Goal: Task Accomplishment & Management: Use online tool/utility

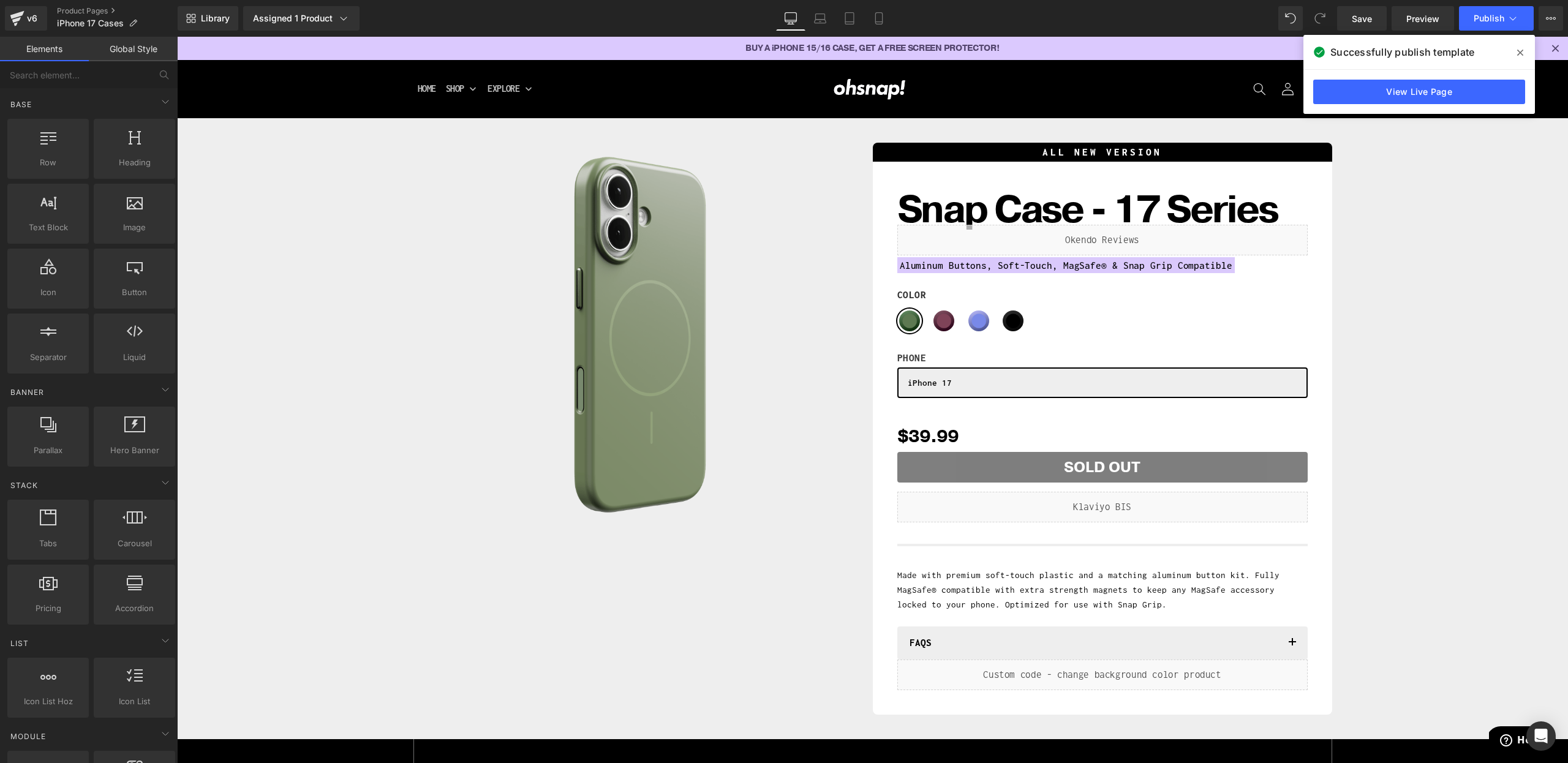
click at [1527, 50] on span at bounding box center [1520, 52] width 19 height 19
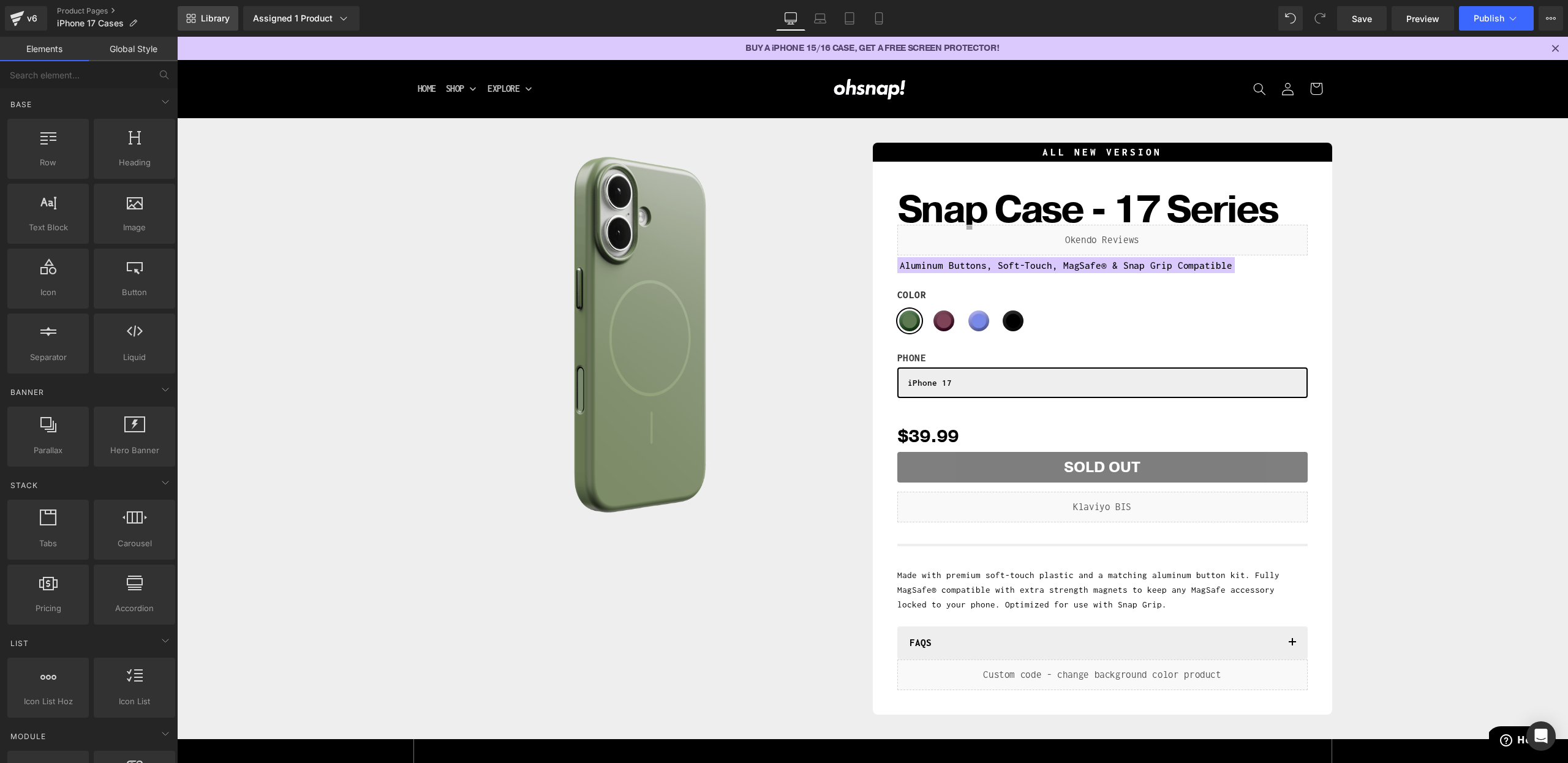
click at [211, 21] on span "Library" at bounding box center [215, 19] width 29 height 11
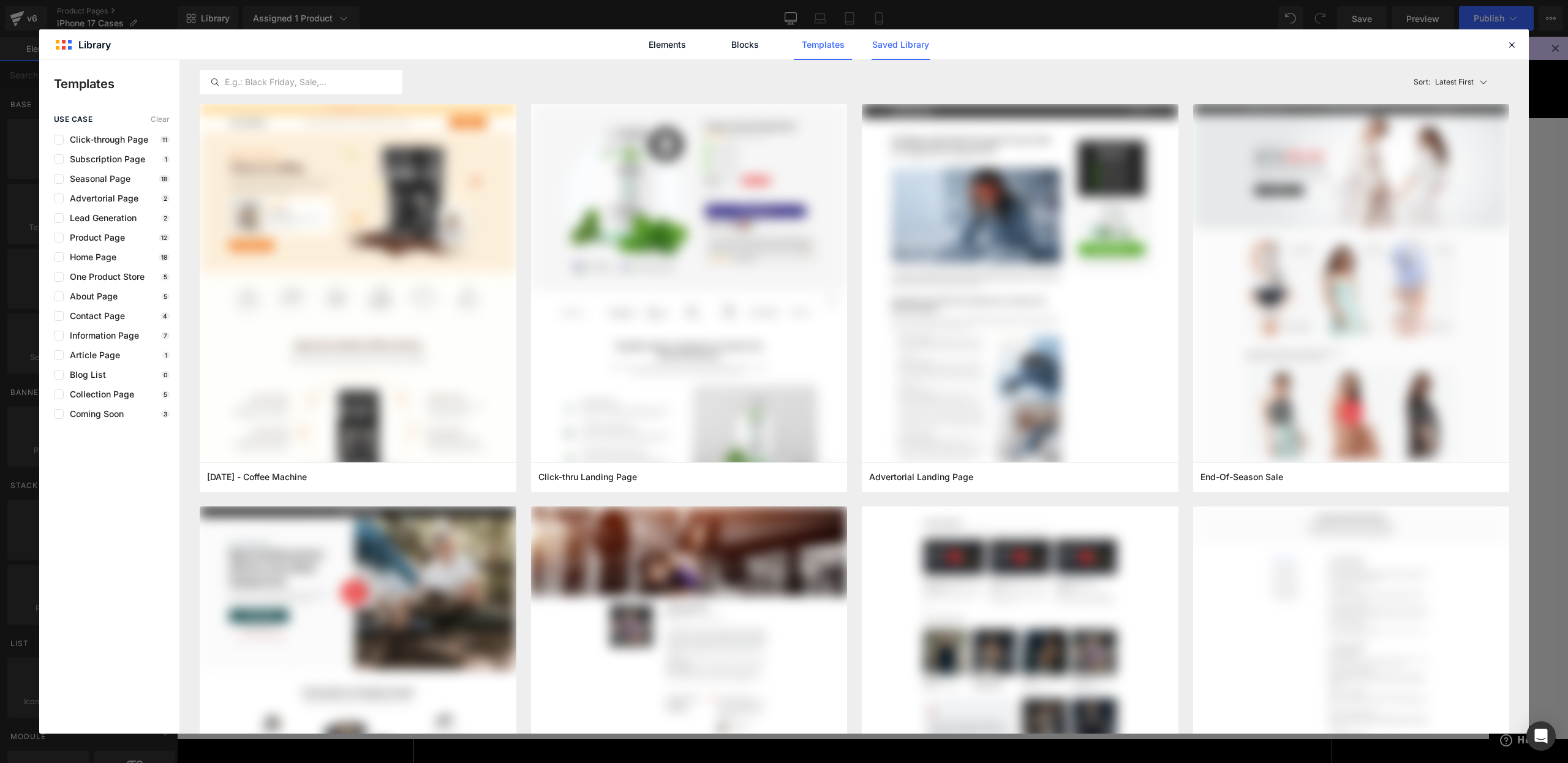
click at [915, 41] on link "Saved Library" at bounding box center [900, 45] width 58 height 31
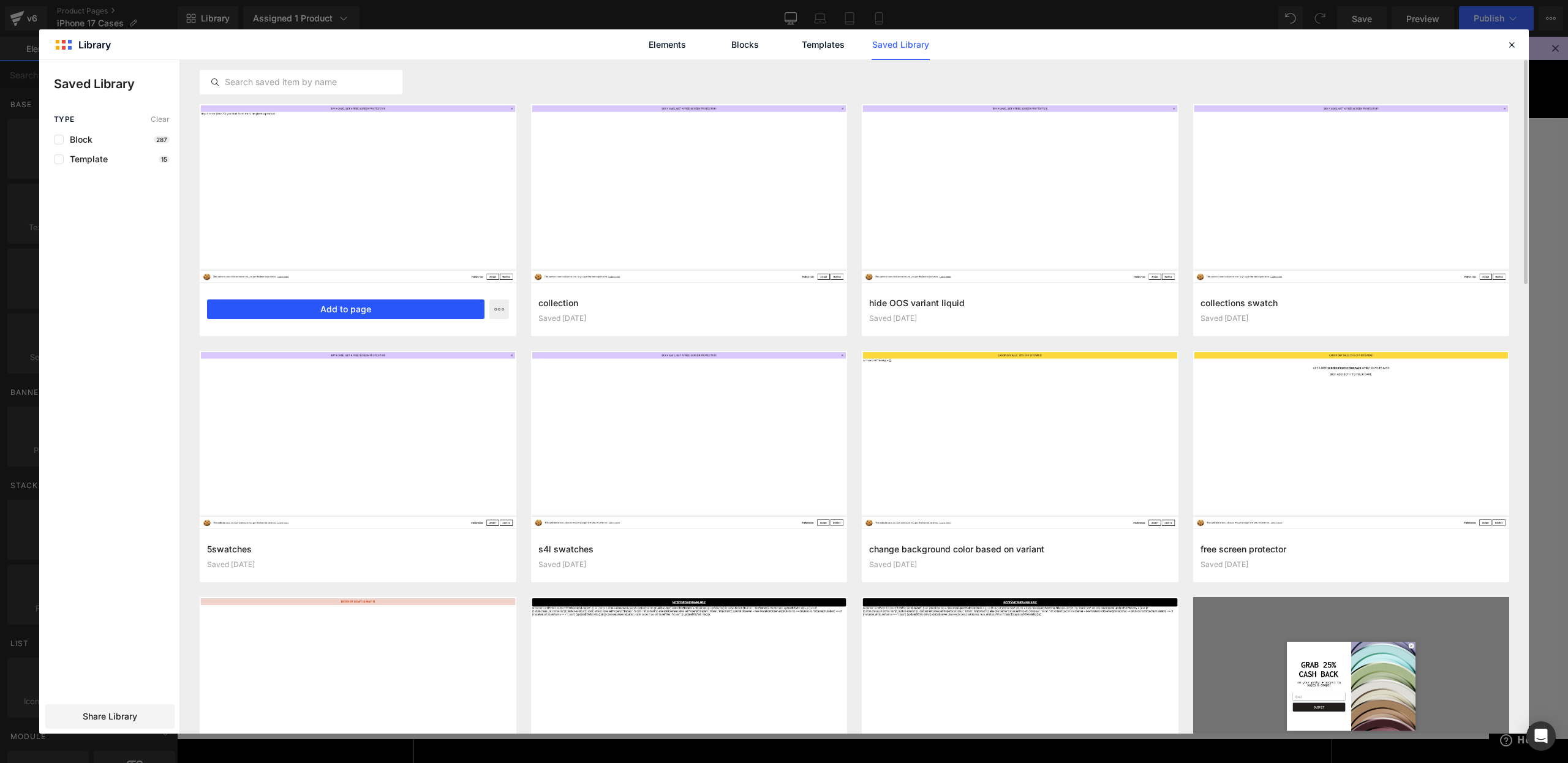
click at [393, 315] on button "Add to page" at bounding box center [345, 309] width 278 height 19
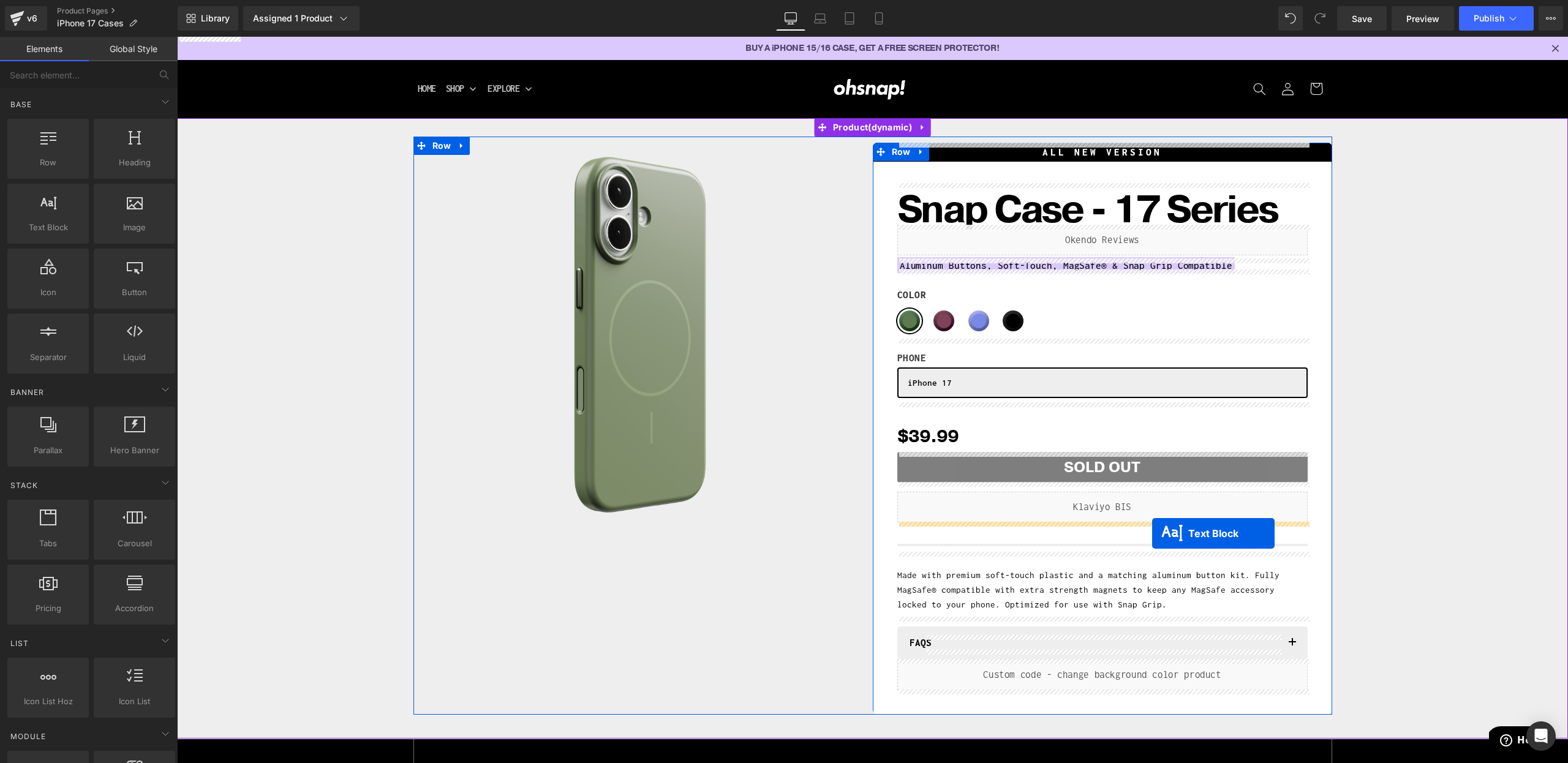
drag, startPoint x: 1105, startPoint y: 600, endPoint x: 1152, endPoint y: 534, distance: 81.0
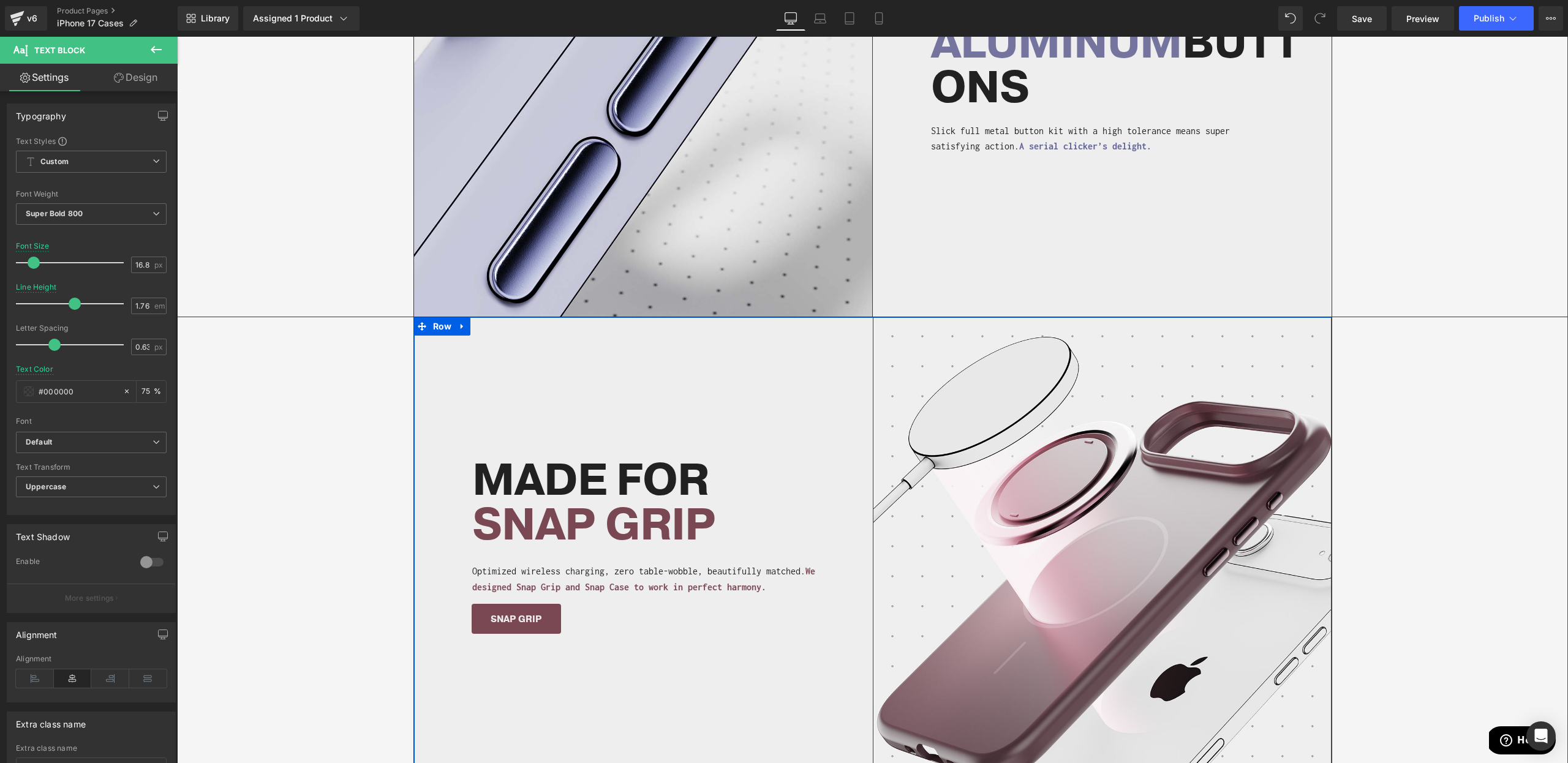
scroll to position [1048, 0]
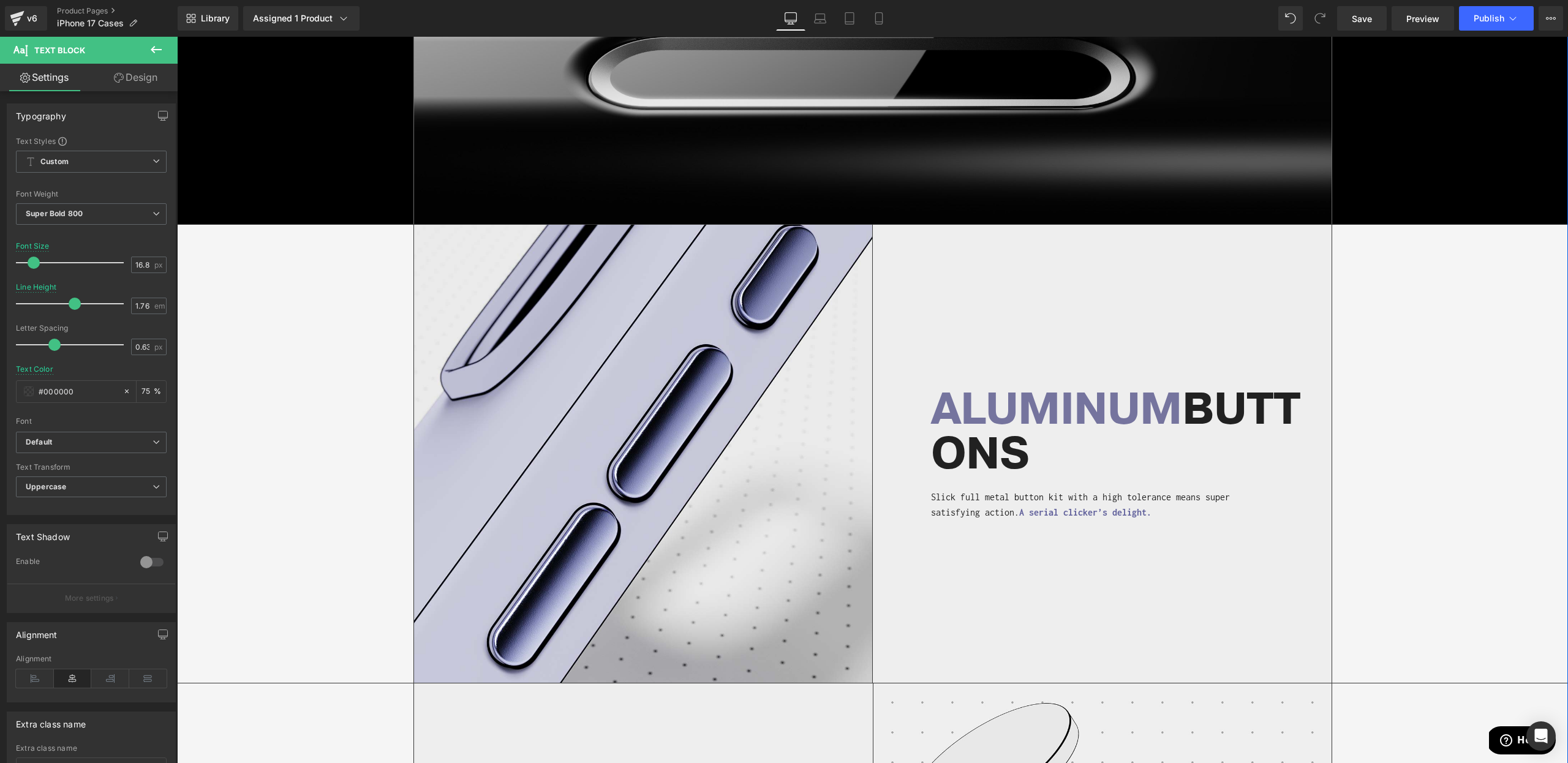
click at [382, 286] on div "Image ALUMINUM BUTTONS Heading Slick full metal button kit with a high toleranc…" at bounding box center [872, 454] width 1389 height 458
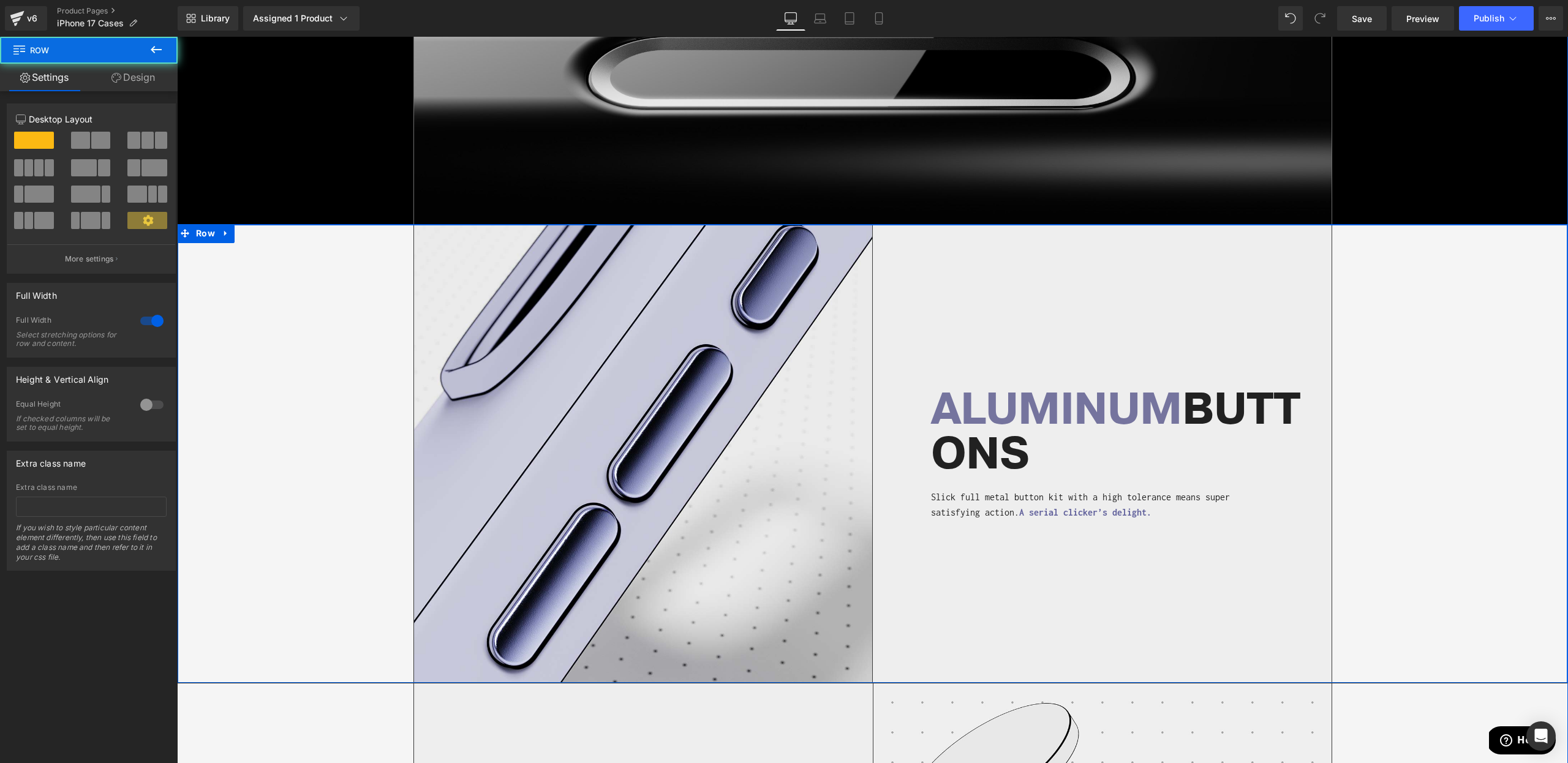
scroll to position [717, 0]
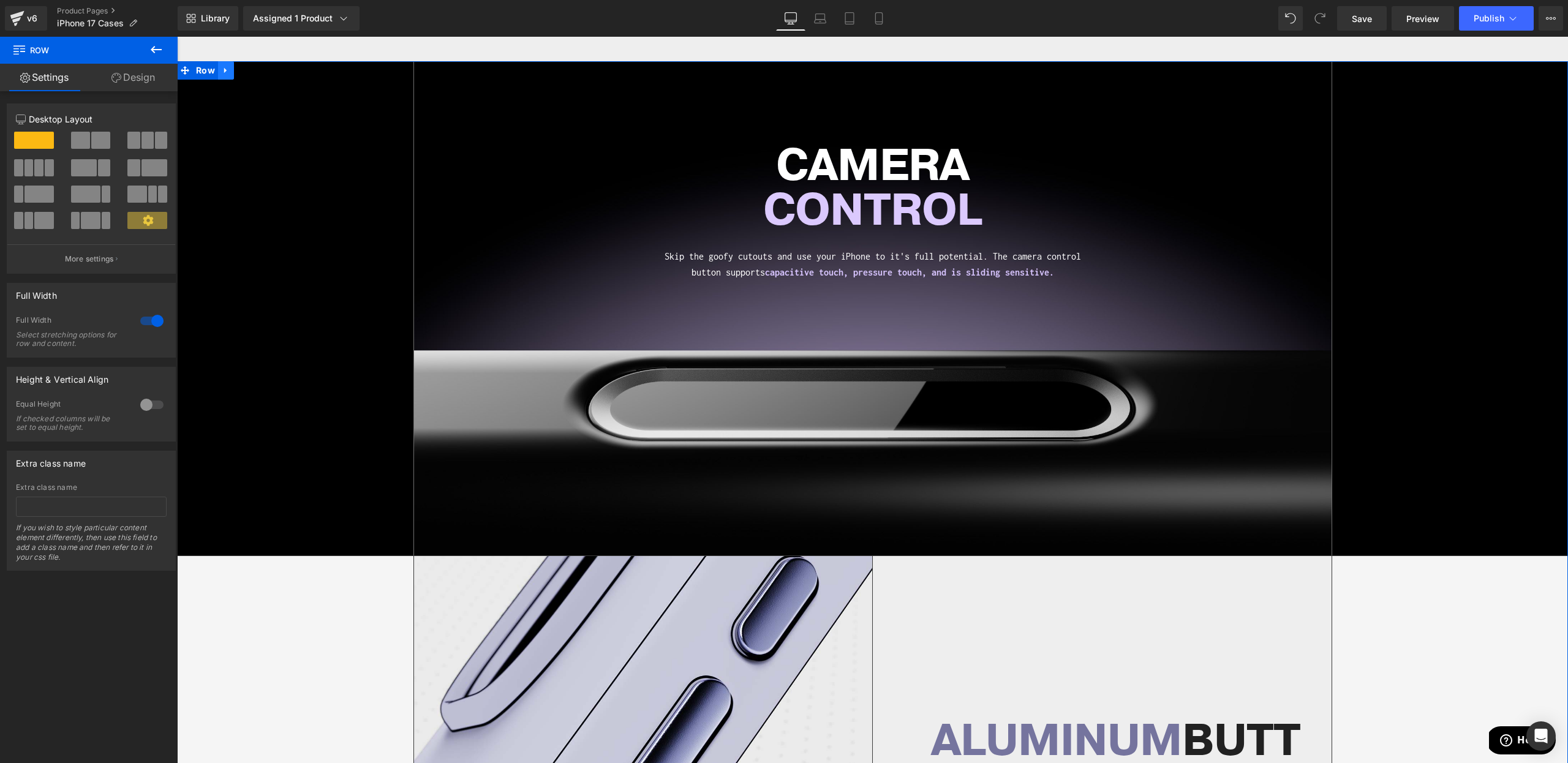
click at [226, 76] on link at bounding box center [226, 70] width 16 height 18
click at [252, 73] on link at bounding box center [258, 70] width 16 height 18
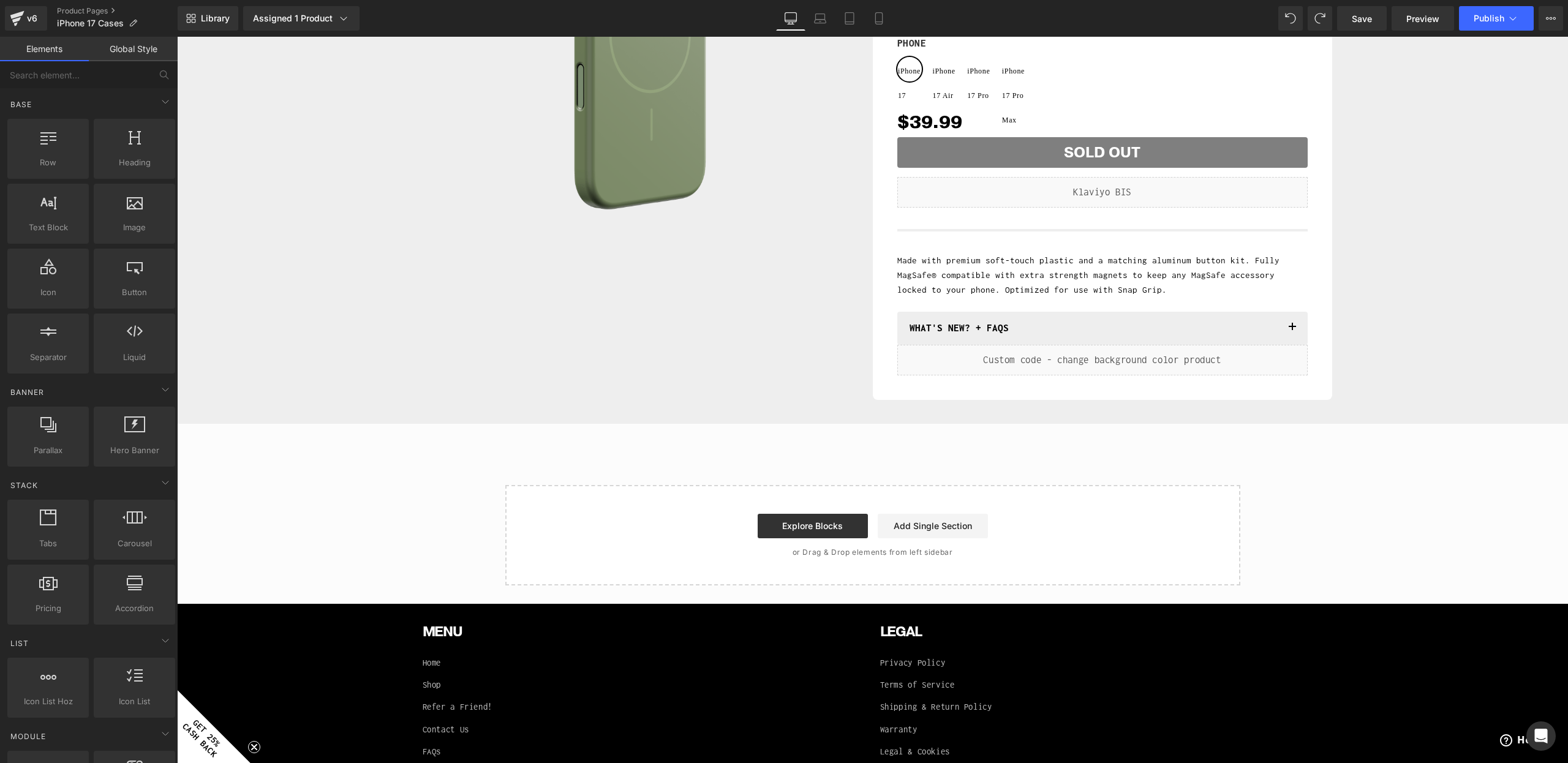
scroll to position [2696, 0]
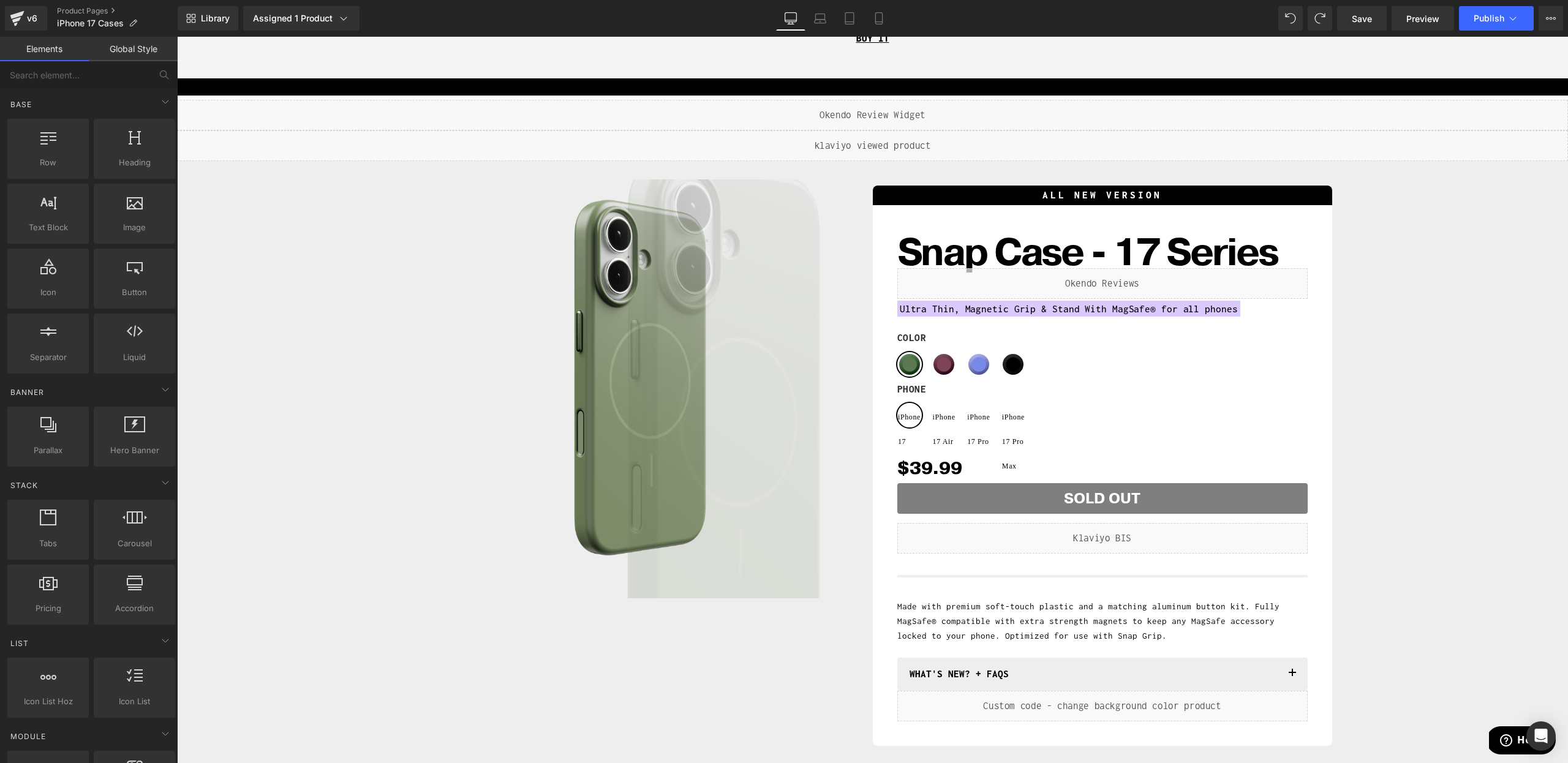
click at [396, 260] on div "Sale Off (P) Image Row ALL NEW VERSION Heading Snap Case - 17 Series (P) Title …" at bounding box center [872, 462] width 1379 height 566
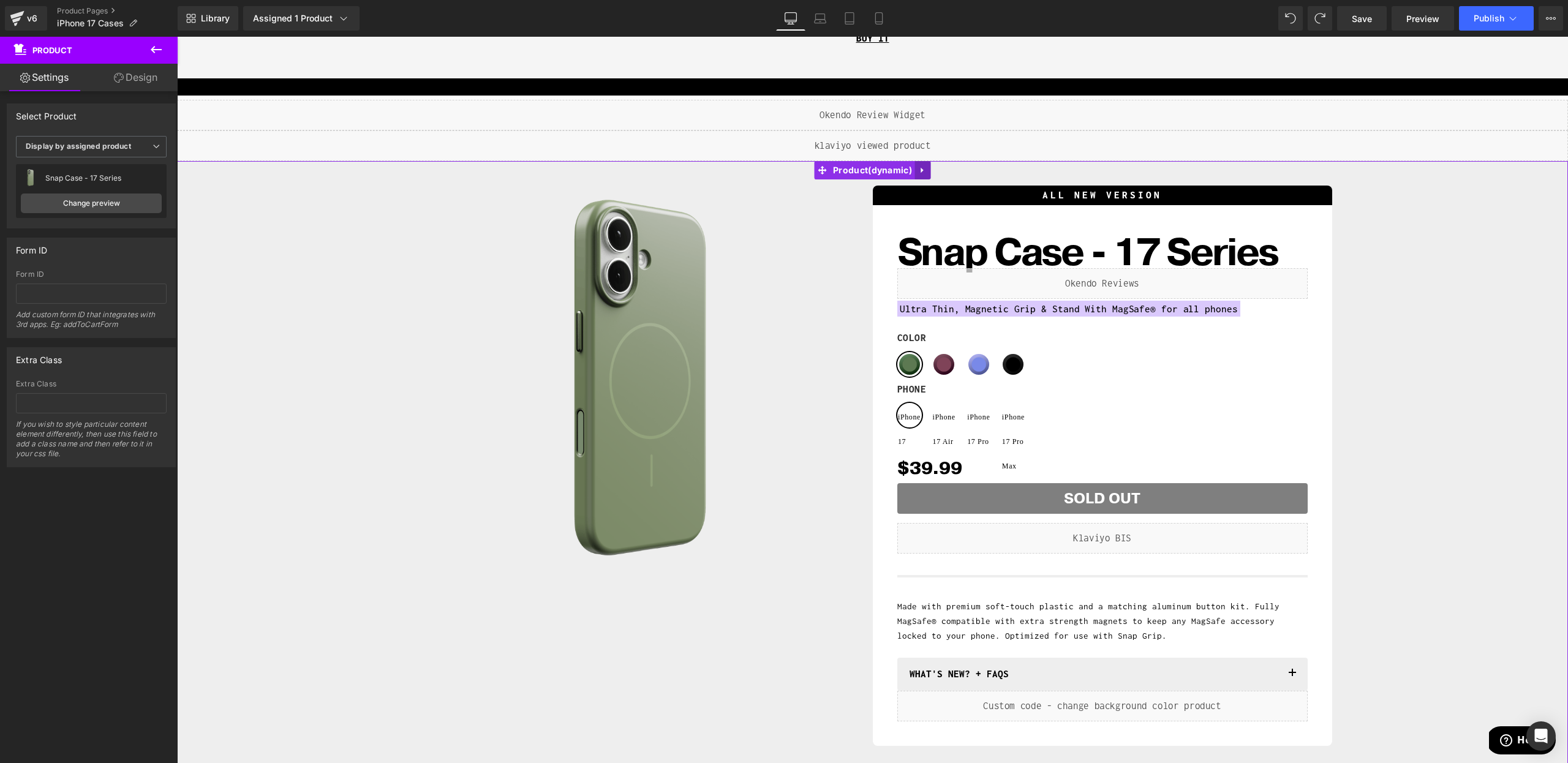
click at [922, 172] on icon at bounding box center [923, 171] width 9 height 9
click at [936, 171] on link at bounding box center [930, 170] width 16 height 18
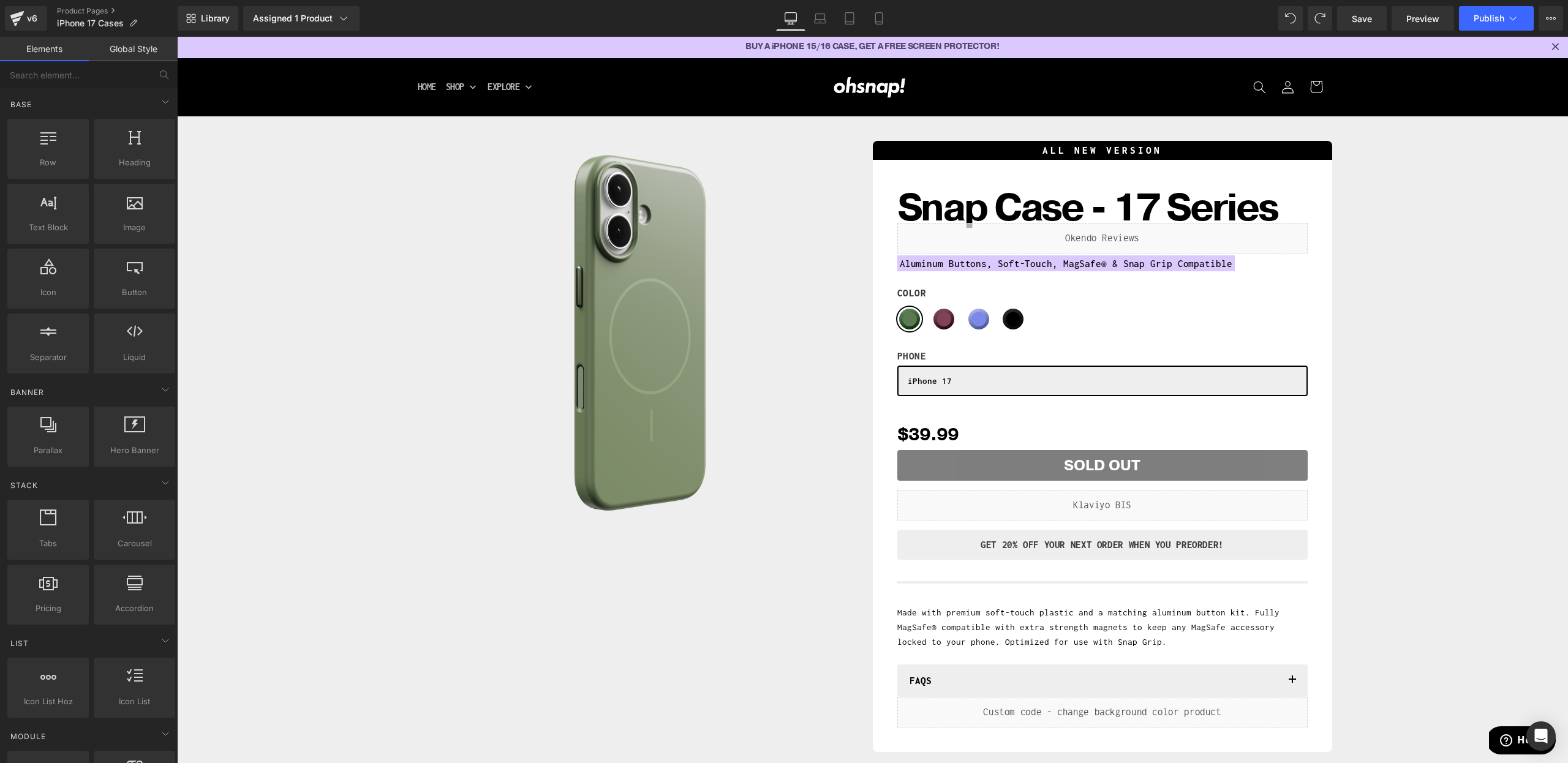
scroll to position [3, 0]
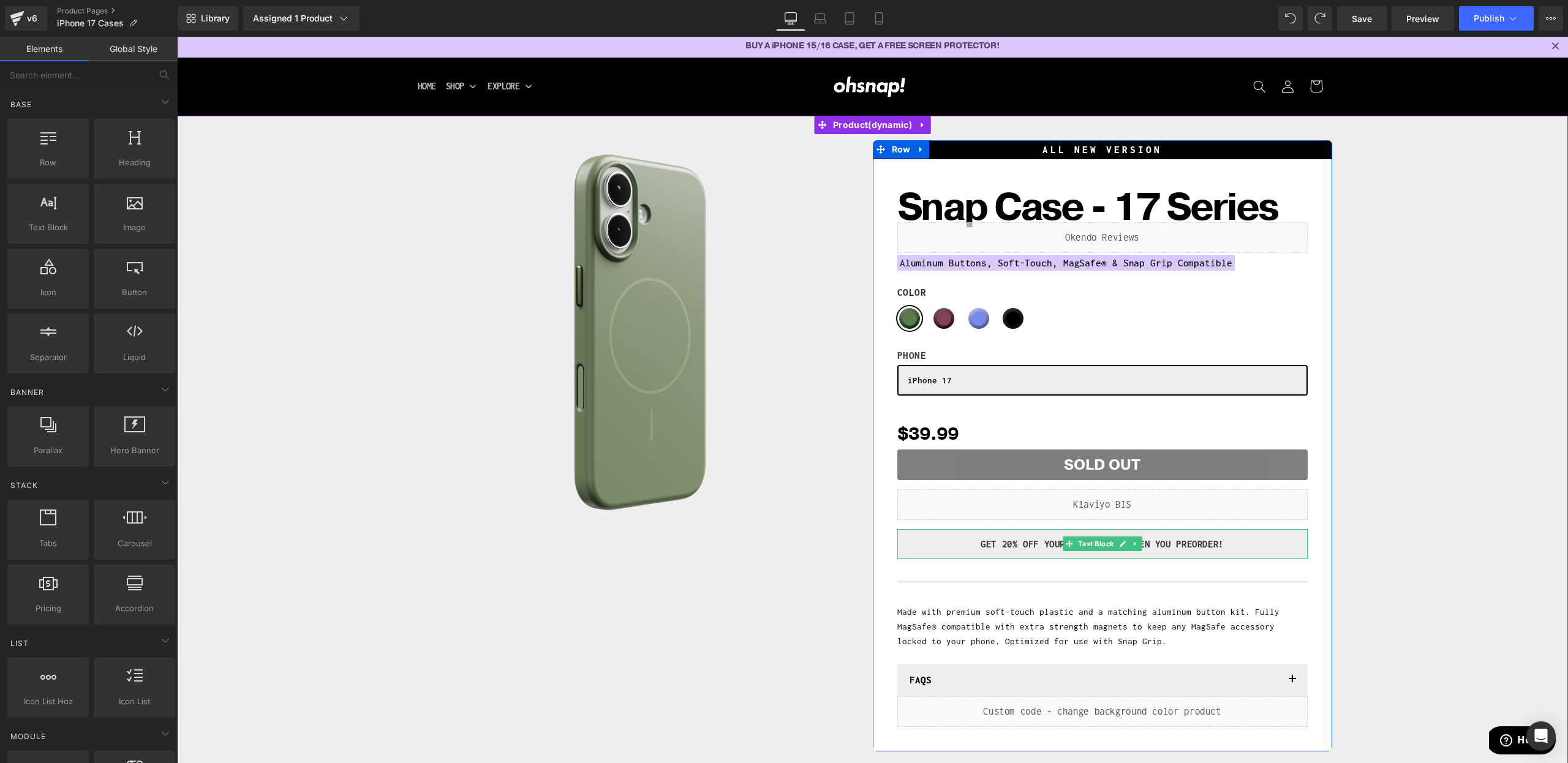
click at [976, 549] on p "GET 20% Off YOUR NEXT ORDER WHEN YOU Preorder!" at bounding box center [1102, 544] width 392 height 18
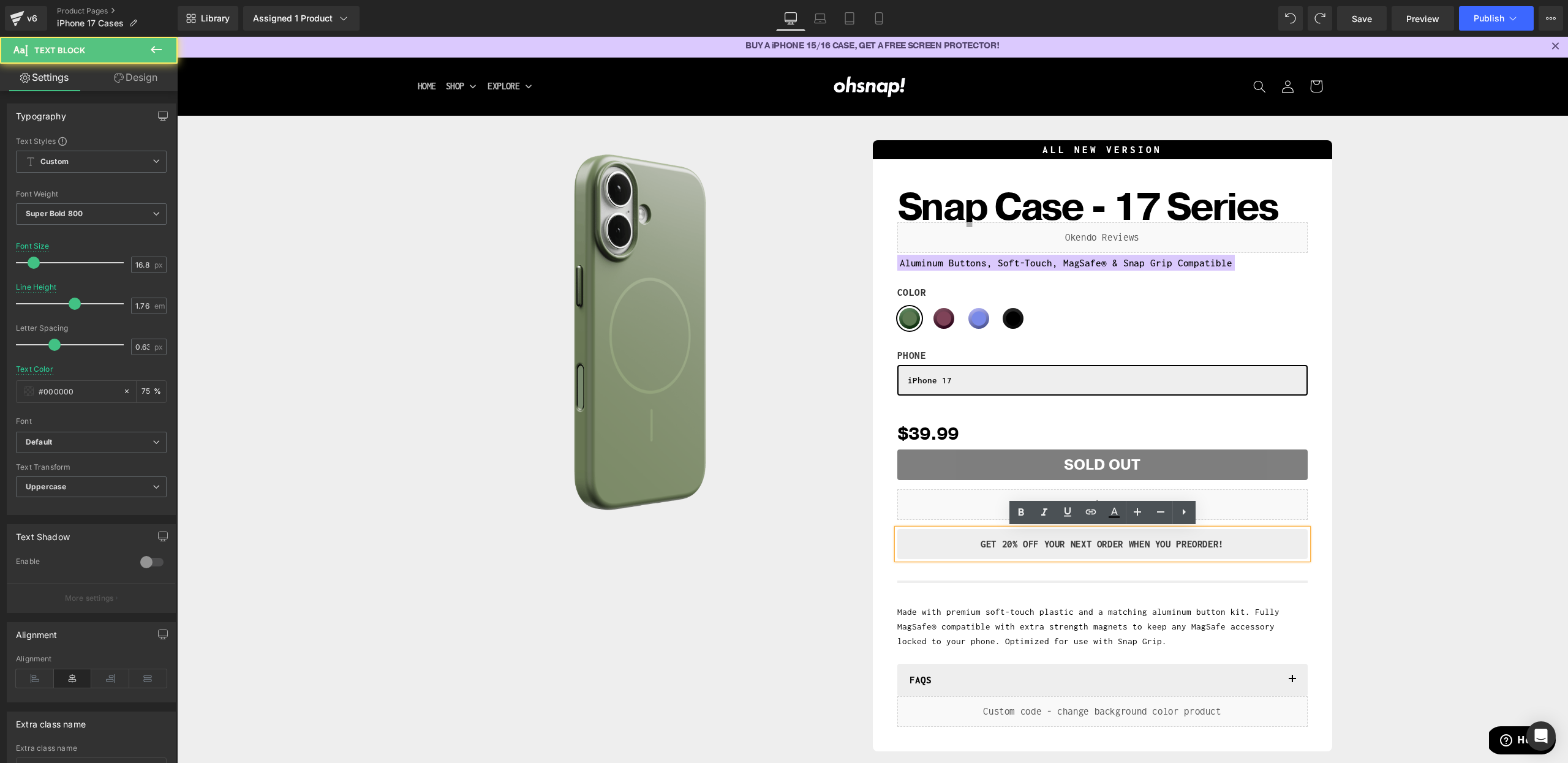
click at [974, 543] on p "GET 20% Off YOUR NEXT ORDER WHEN YOU Preorder!" at bounding box center [1102, 544] width 392 height 18
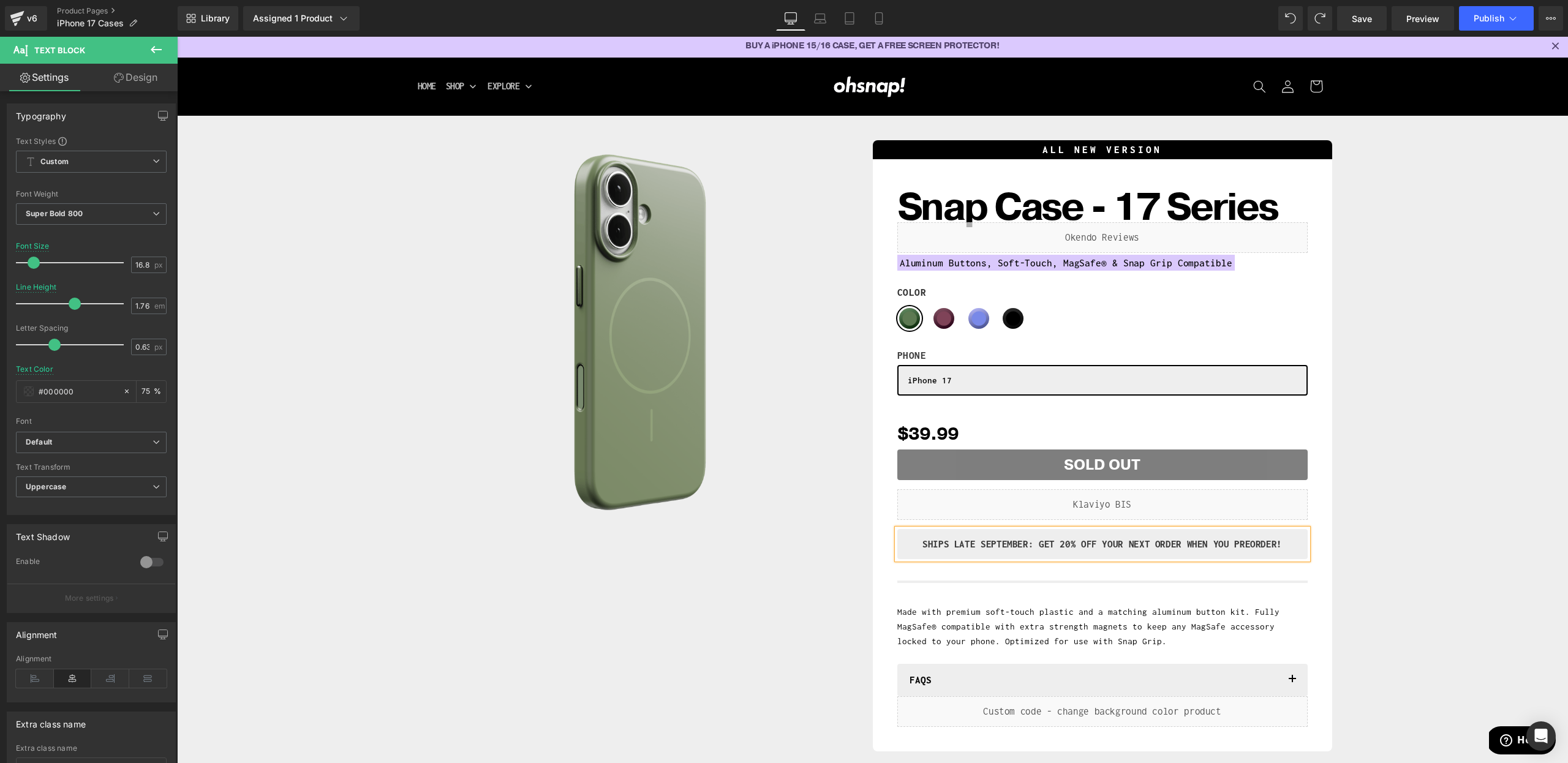
click at [1416, 533] on div "Sale Off (P) Image Row ALL NEW VERSION Heading Snap Case - 17 Series (P) Title …" at bounding box center [872, 443] width 1379 height 618
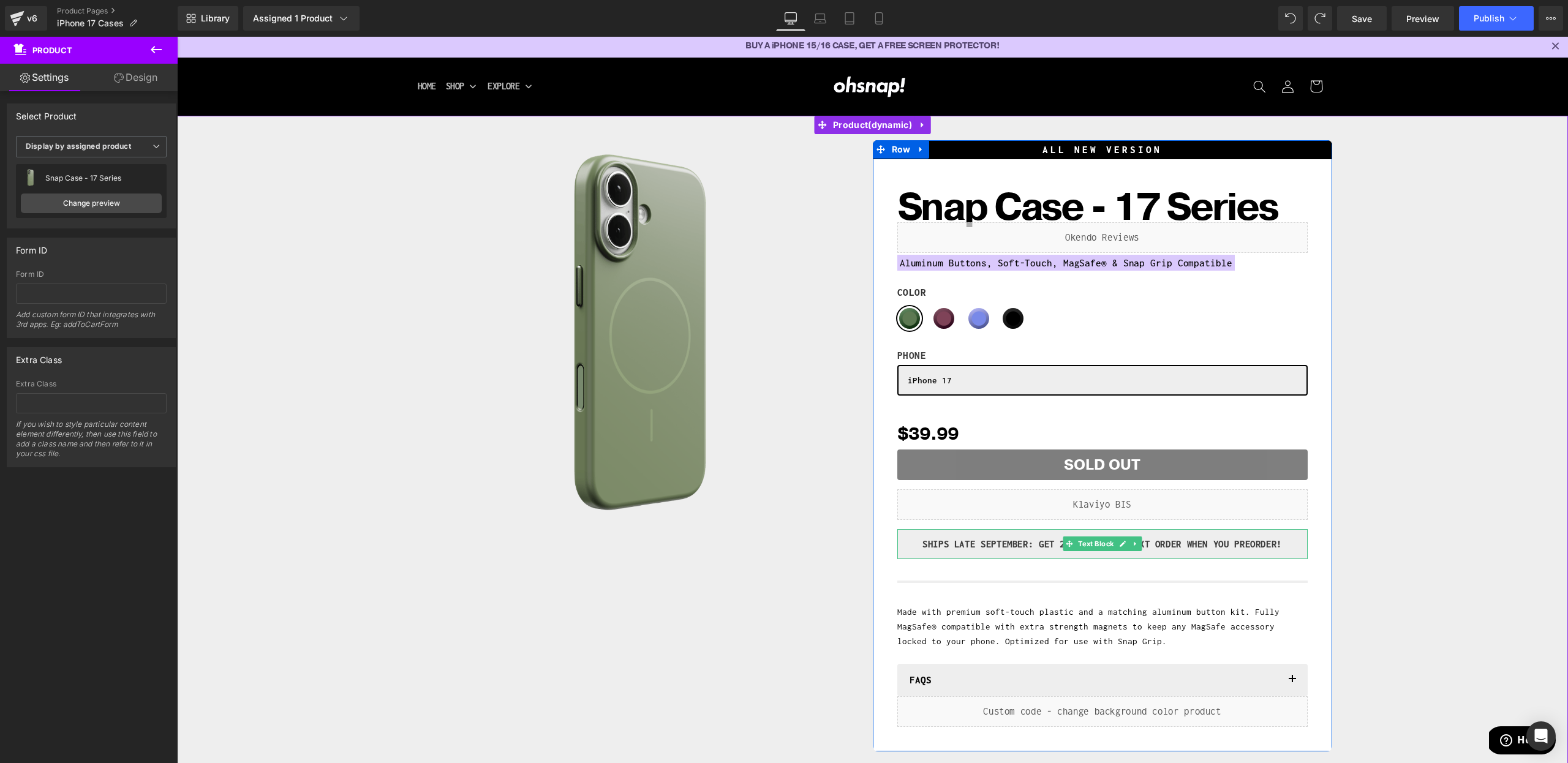
click at [1034, 544] on p "SHIPS LATE SEPTEMBER: GET 20% Off YOUR NEXT ORDER WHEN YOU Preorder!" at bounding box center [1102, 544] width 392 height 18
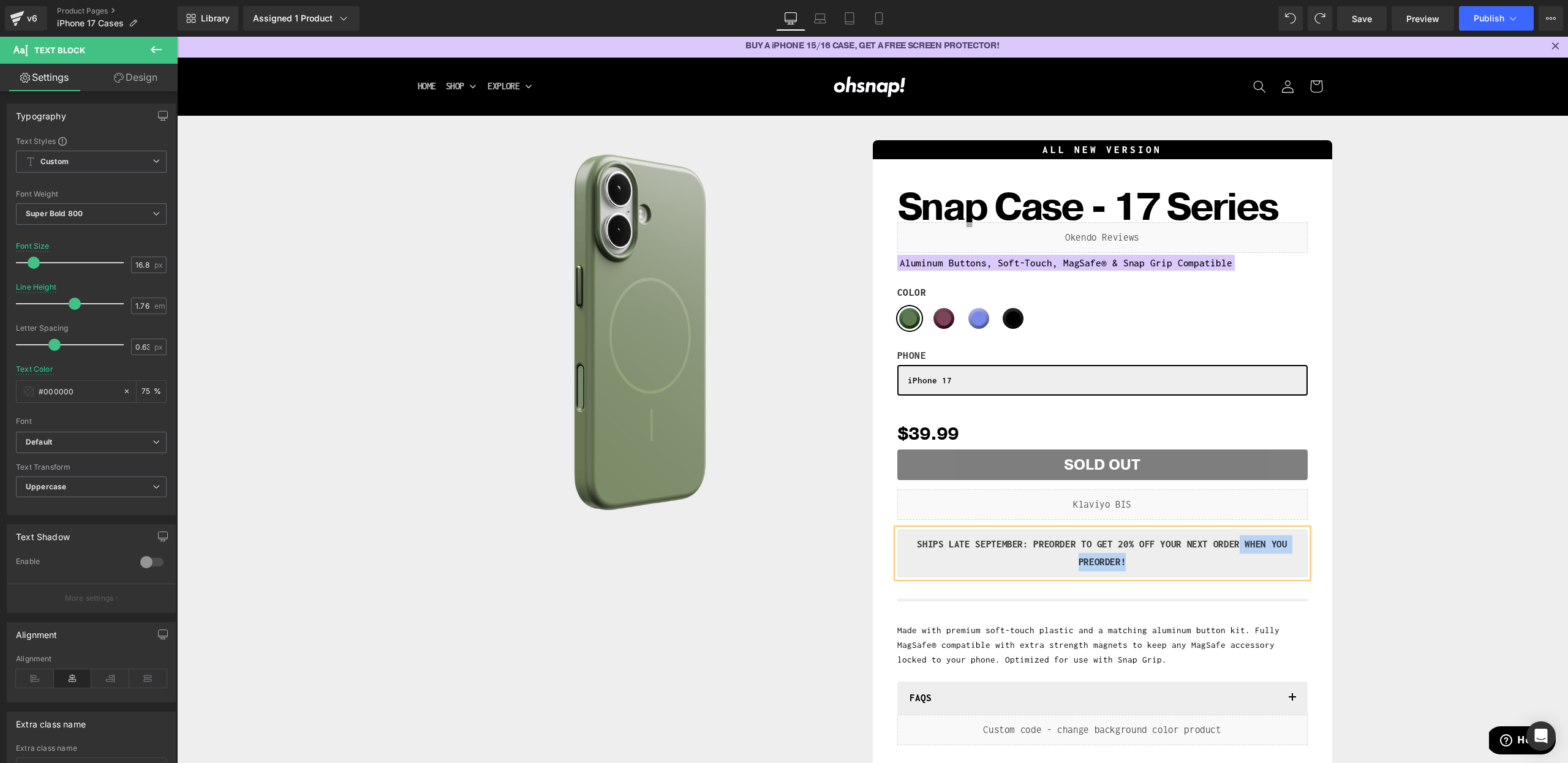
drag, startPoint x: 1139, startPoint y: 561, endPoint x: 1246, endPoint y: 542, distance: 108.7
click at [1246, 542] on p "SHIPS LATE SEPTEMBER: PREORDER TO GET 20% Off YOUR NEXT ORDER WHEN YOU Preorder!" at bounding box center [1102, 554] width 392 height 36
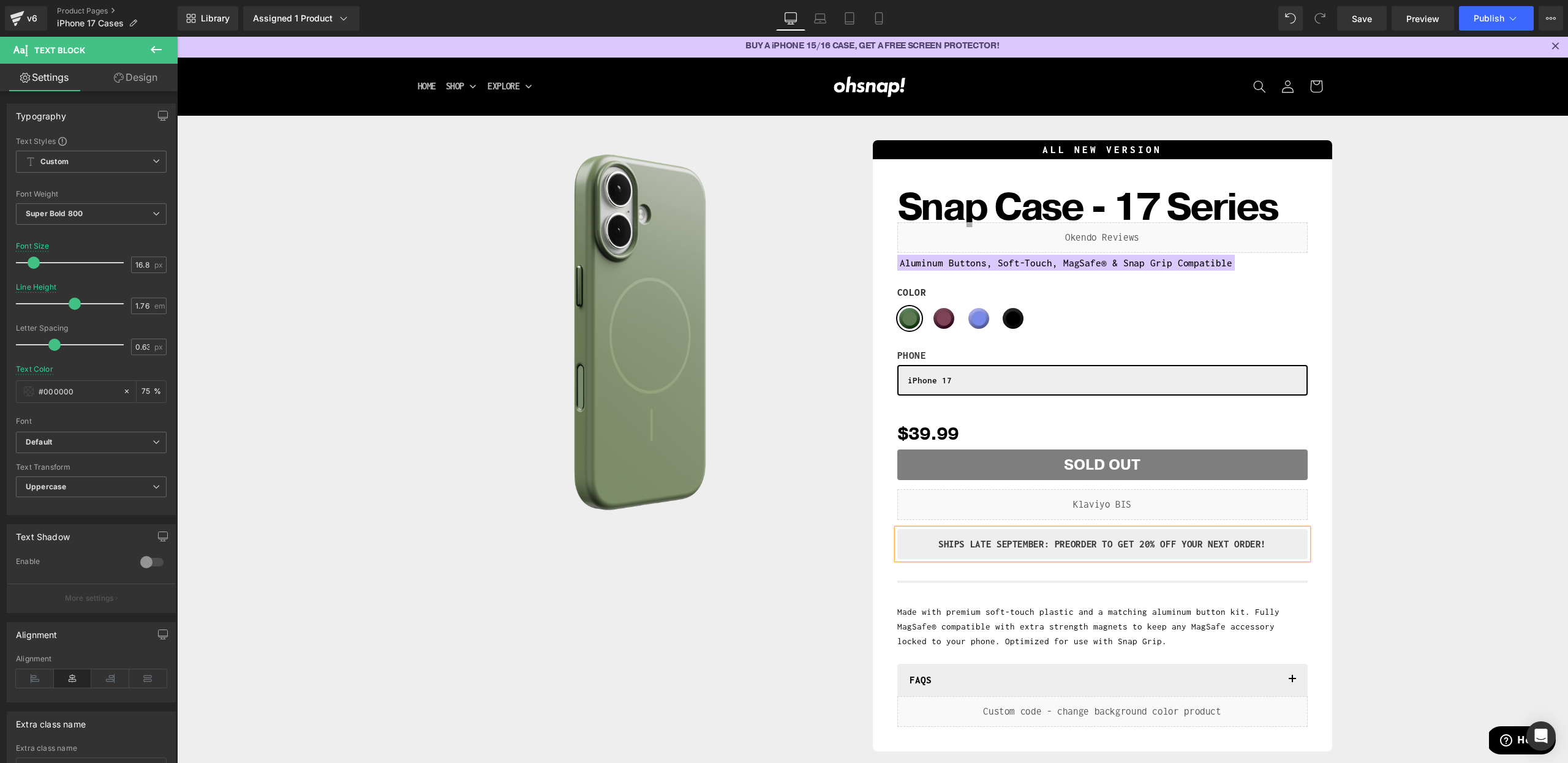
click at [1389, 545] on div "Sale Off (P) Image Row ALL NEW VERSION Heading Snap Case - 17 Series (P) Title …" at bounding box center [872, 443] width 1379 height 618
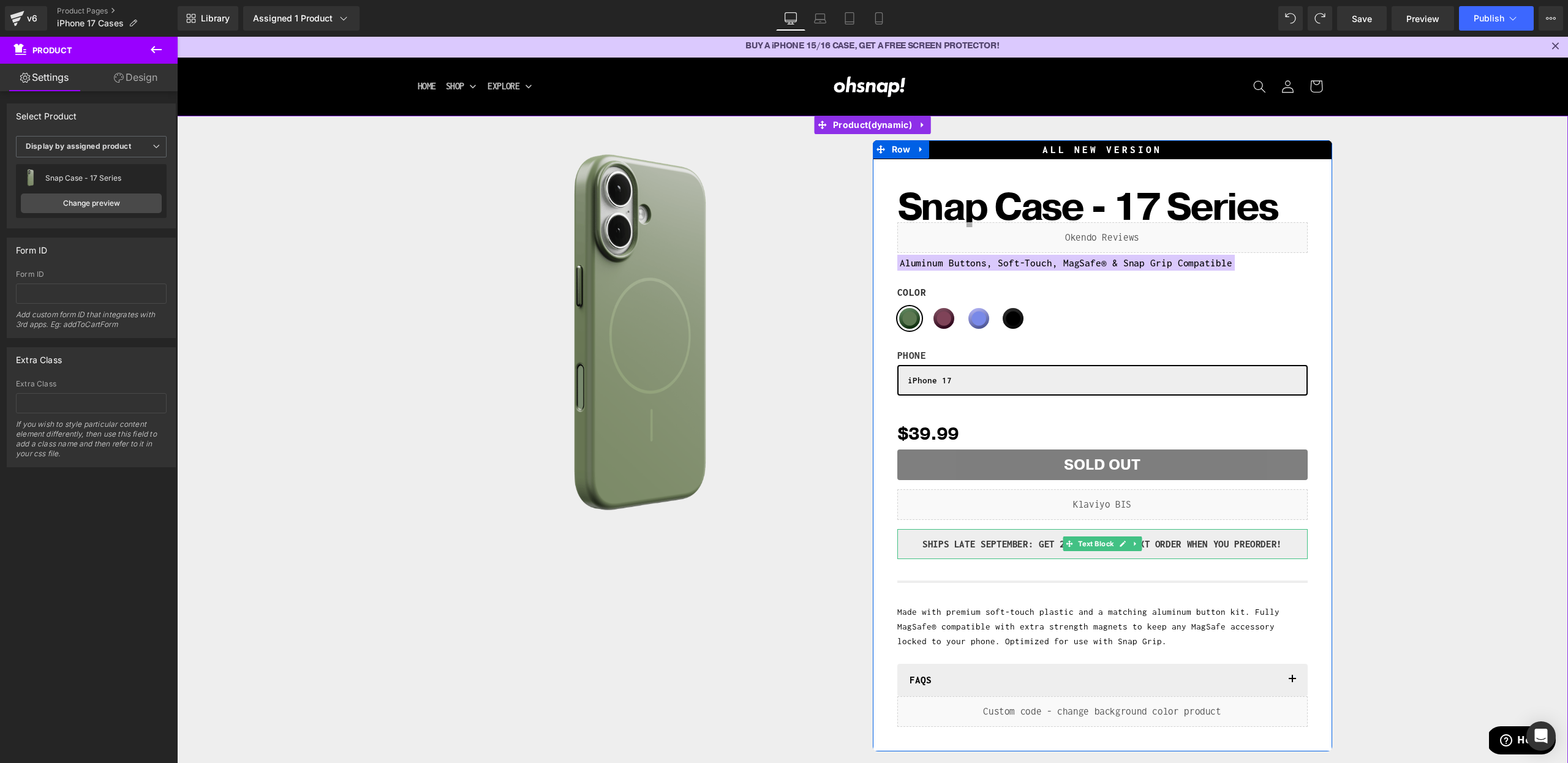
click at [1297, 542] on p "SHIPS LATE SEPTEMBER: GET 20% Off YOUR NEXT ORDER WHEN YOU Preorder!" at bounding box center [1102, 544] width 392 height 18
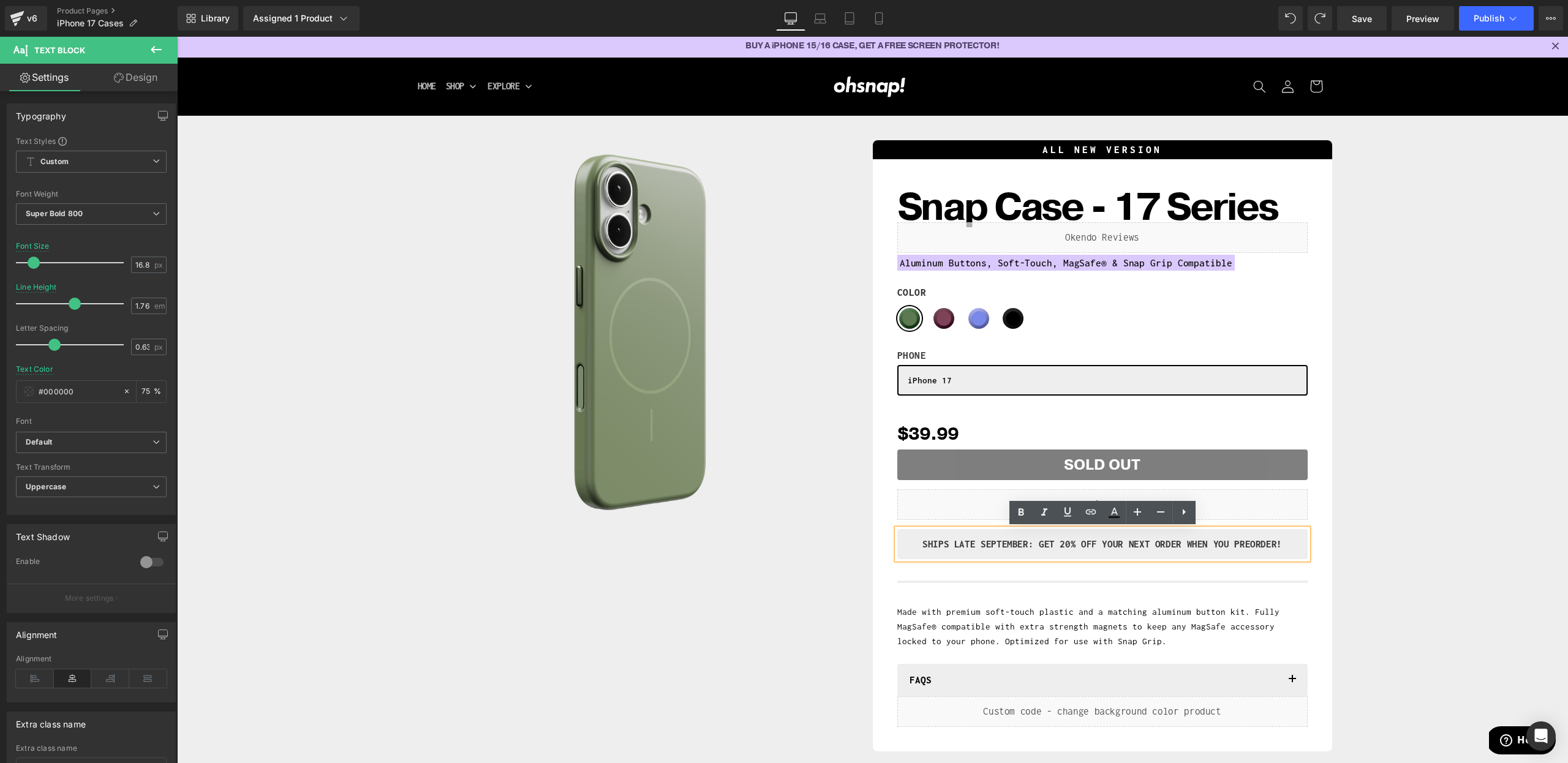
click at [1400, 548] on div "Sale Off (P) Image Row ALL NEW VERSION Heading Snap Case - 17 Series (P) Title …" at bounding box center [872, 443] width 1379 height 618
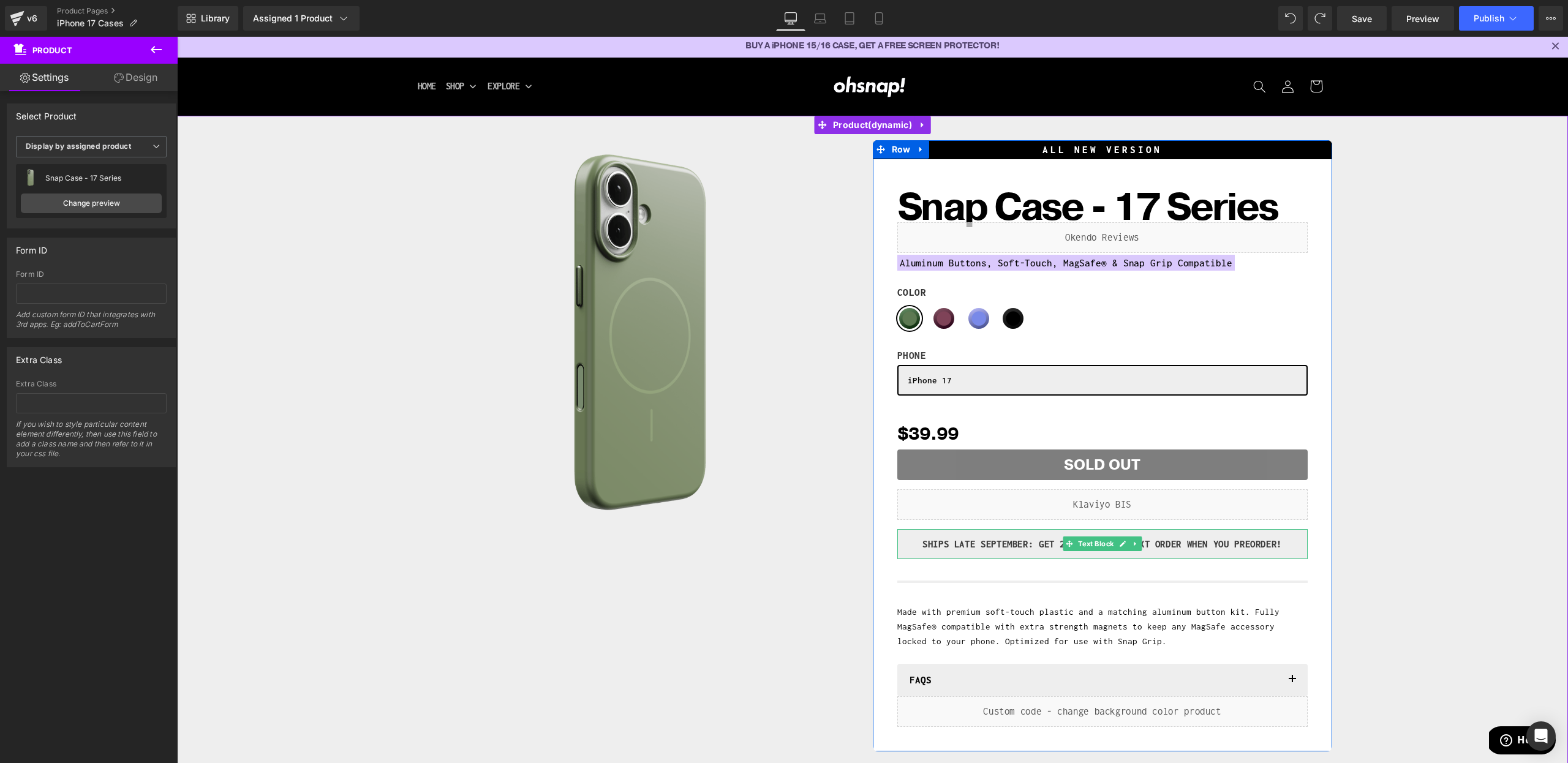
click at [1010, 542] on p "SHIPS LATE SEPTEMBER: GET 20% Off YOUR NEXT ORDER WHEN YOU Preorder!" at bounding box center [1102, 544] width 392 height 18
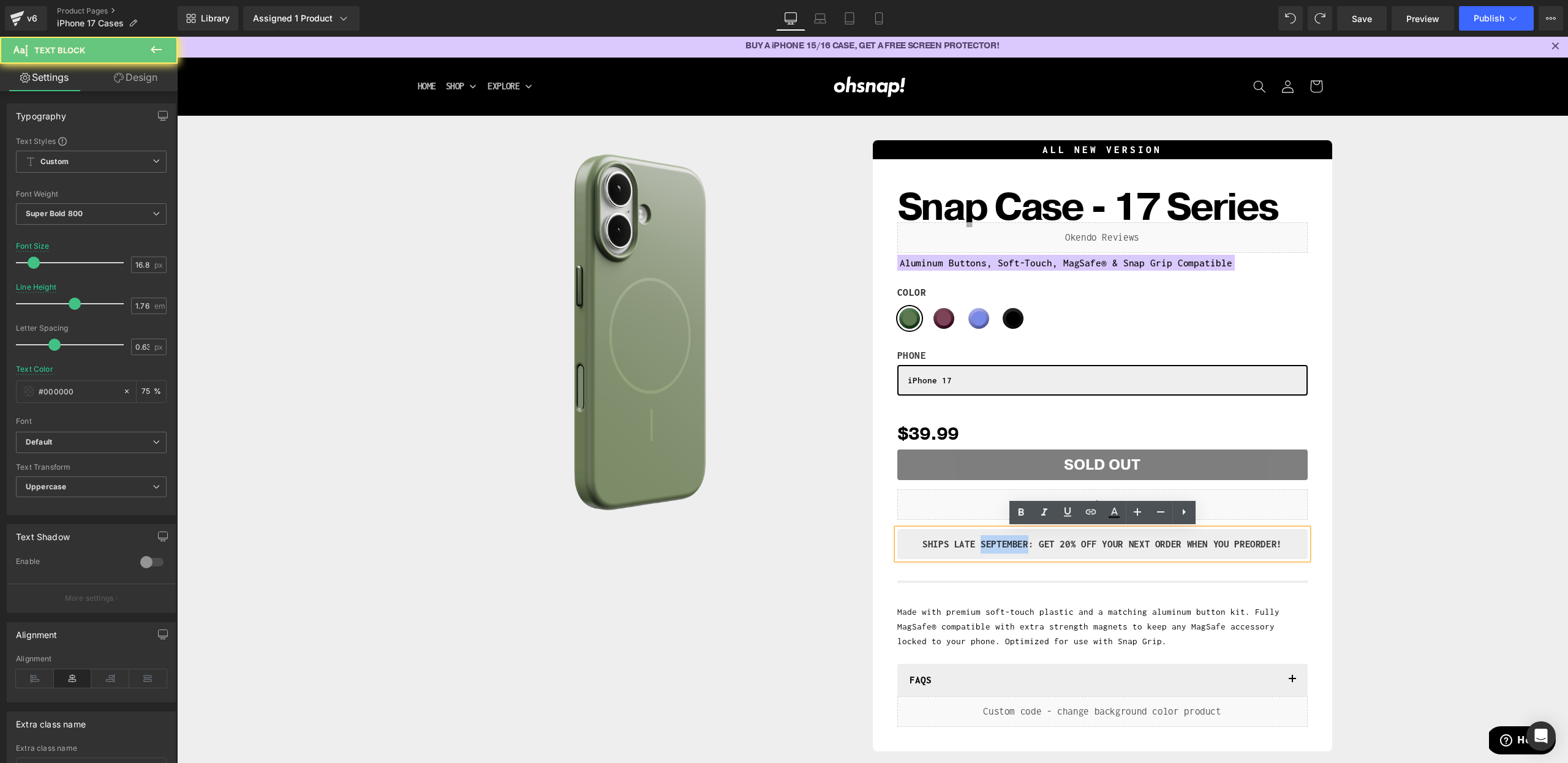
click at [1010, 542] on p "SHIPS LATE SEPTEMBER: GET 20% Off YOUR NEXT ORDER WHEN YOU Preorder!" at bounding box center [1102, 544] width 392 height 18
copy p "SHIPS LATE SEPTEMBER: GET 20% Off YOUR NEXT ORDER WHEN YOU Preorder!"
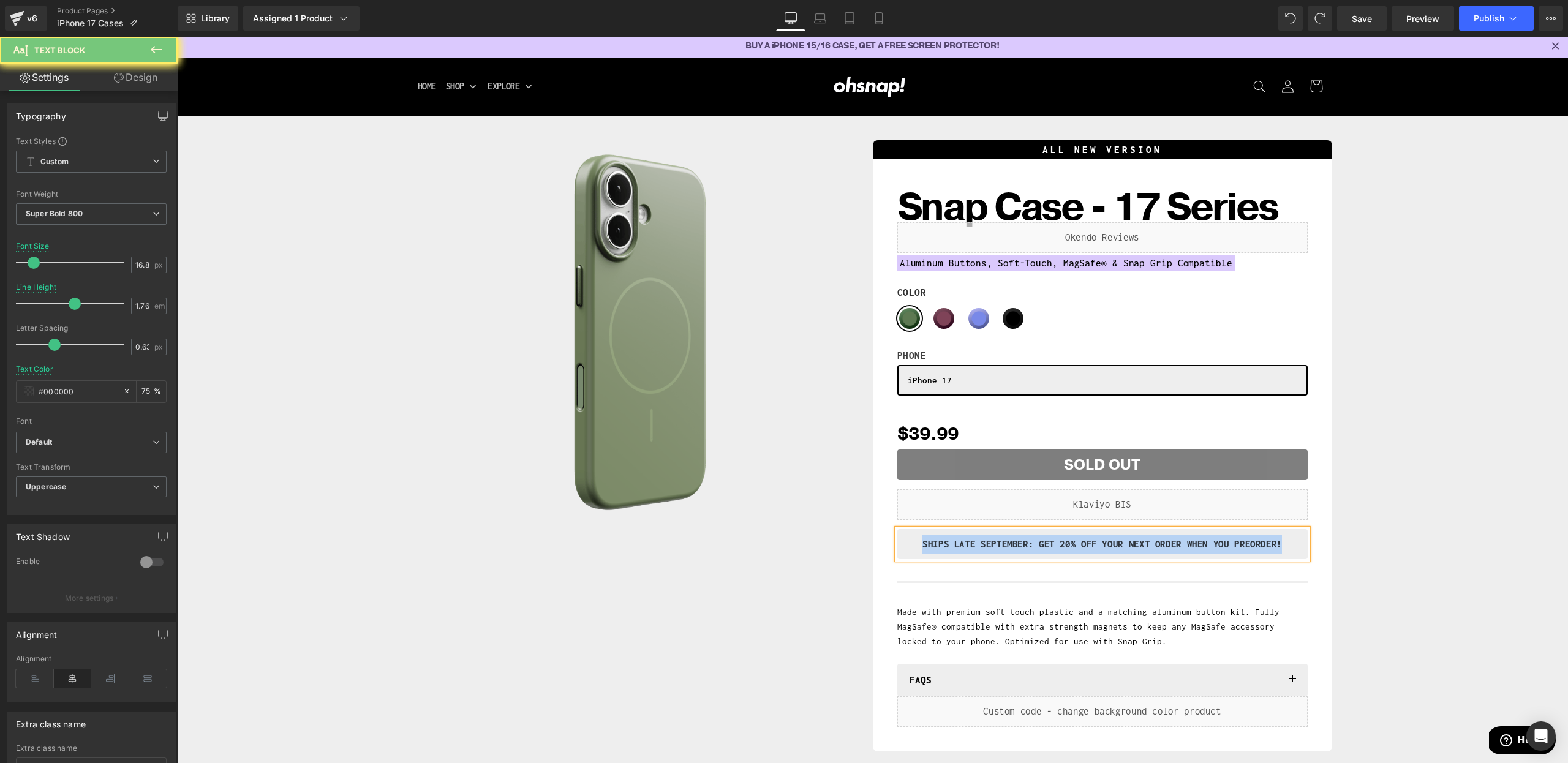
click at [1442, 470] on div "Sale Off (P) Image Row ALL NEW VERSION Heading Snap Case - 17 Series (P) Title …" at bounding box center [872, 443] width 1379 height 618
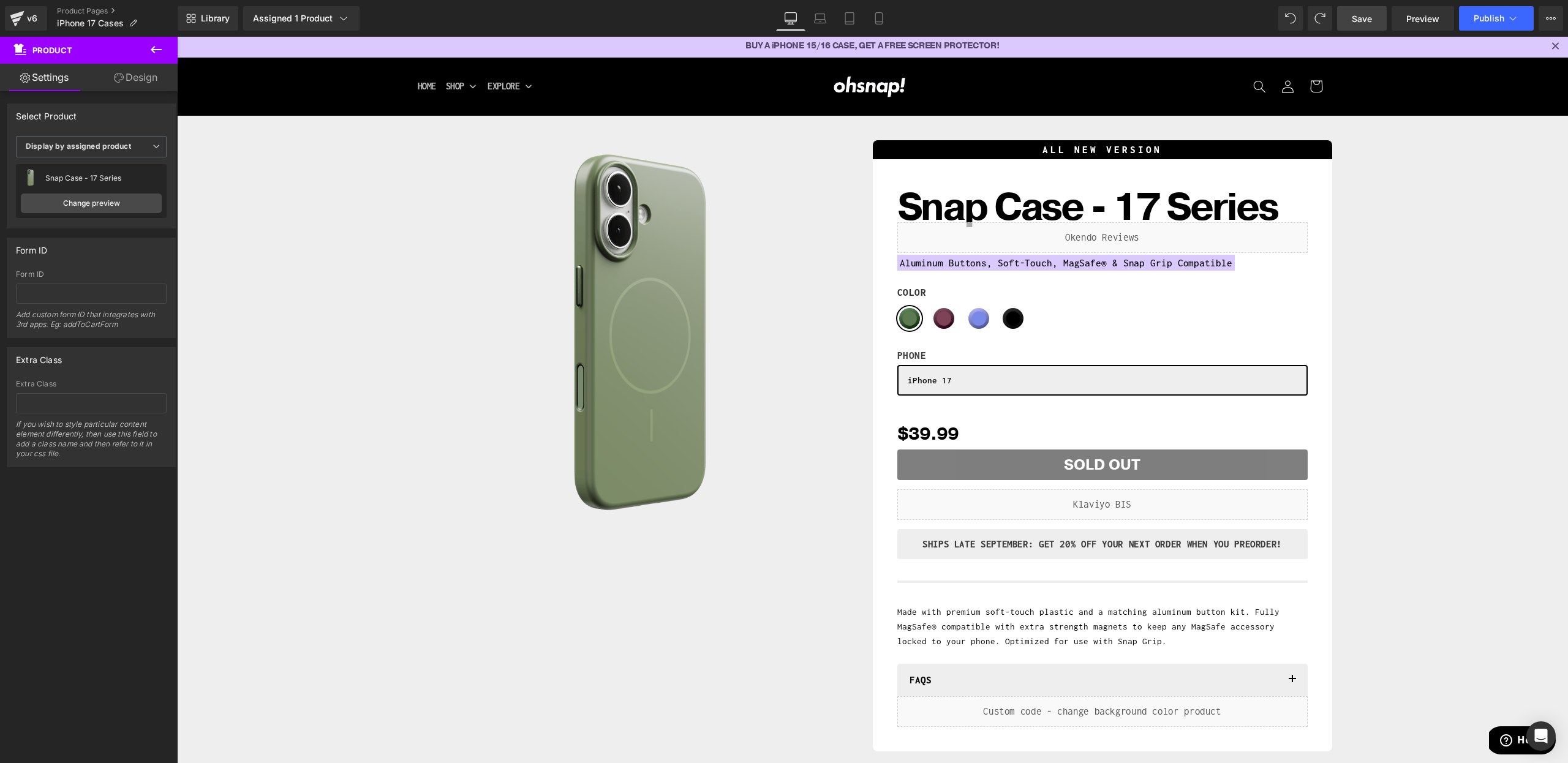
click at [1369, 21] on span "Save" at bounding box center [1362, 19] width 20 height 13
click at [1495, 28] on button "Publish" at bounding box center [1496, 18] width 75 height 24
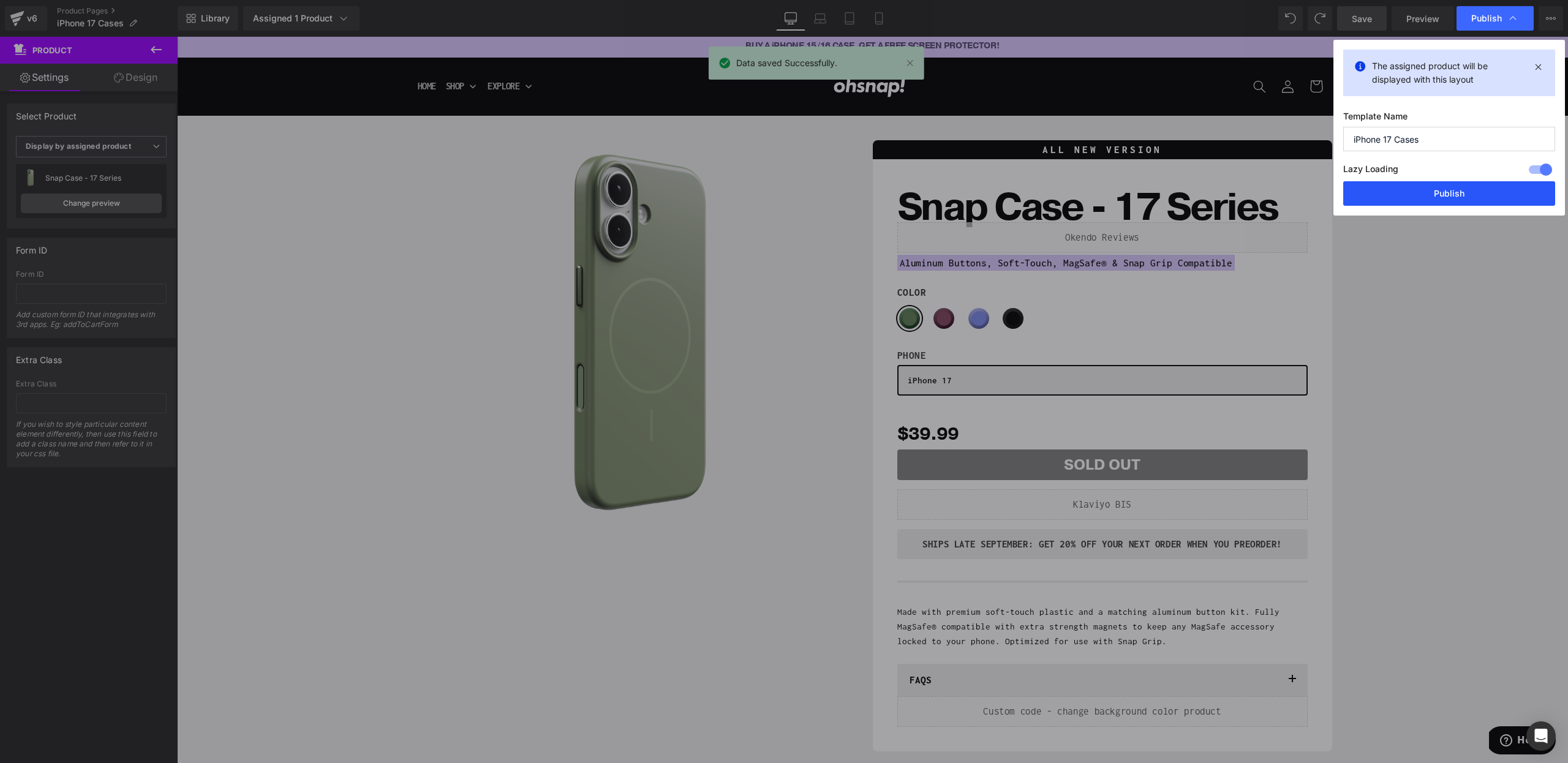
click at [1436, 200] on button "Publish" at bounding box center [1449, 193] width 212 height 24
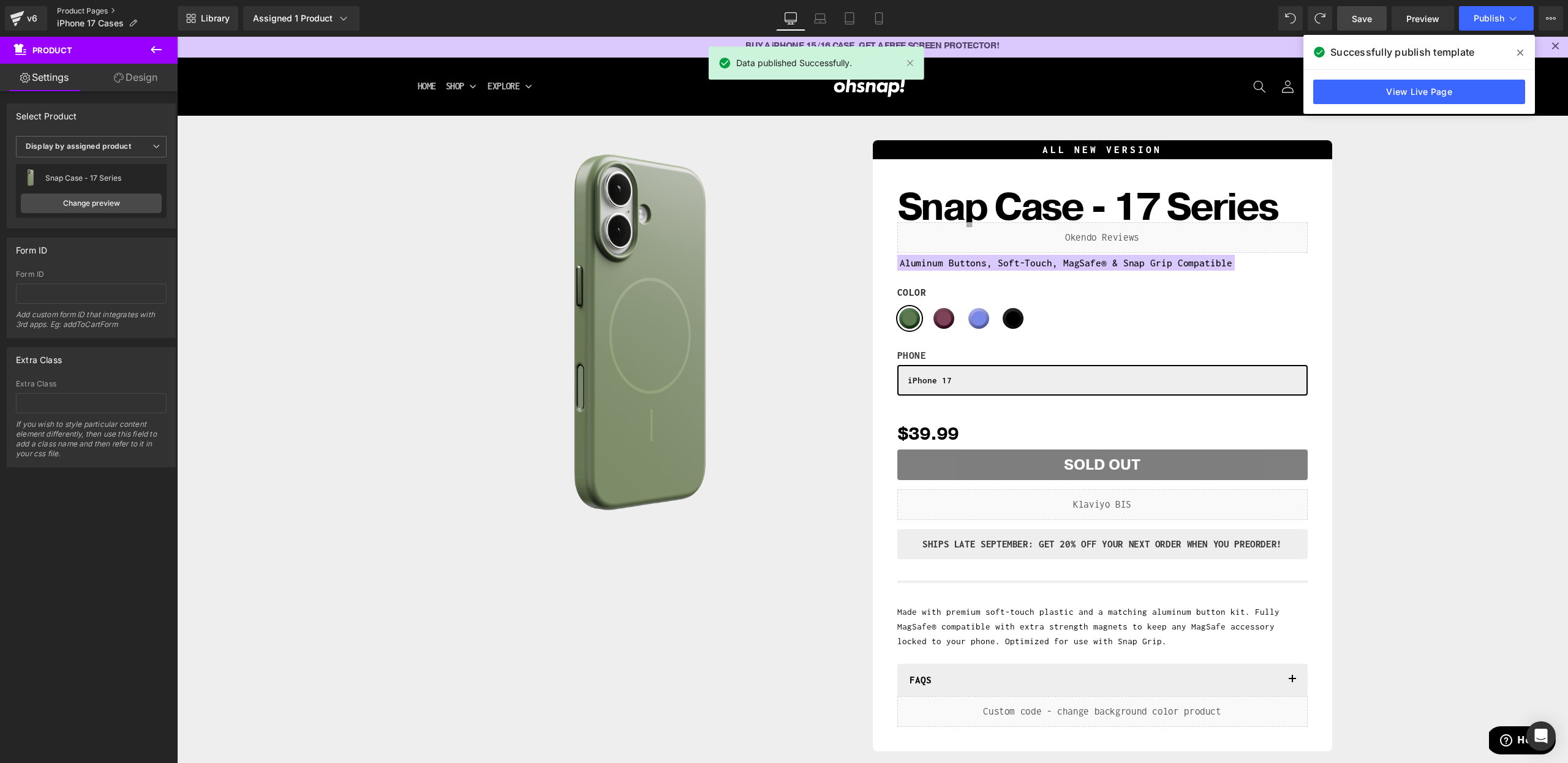
click at [85, 11] on link "Product Pages" at bounding box center [117, 11] width 120 height 10
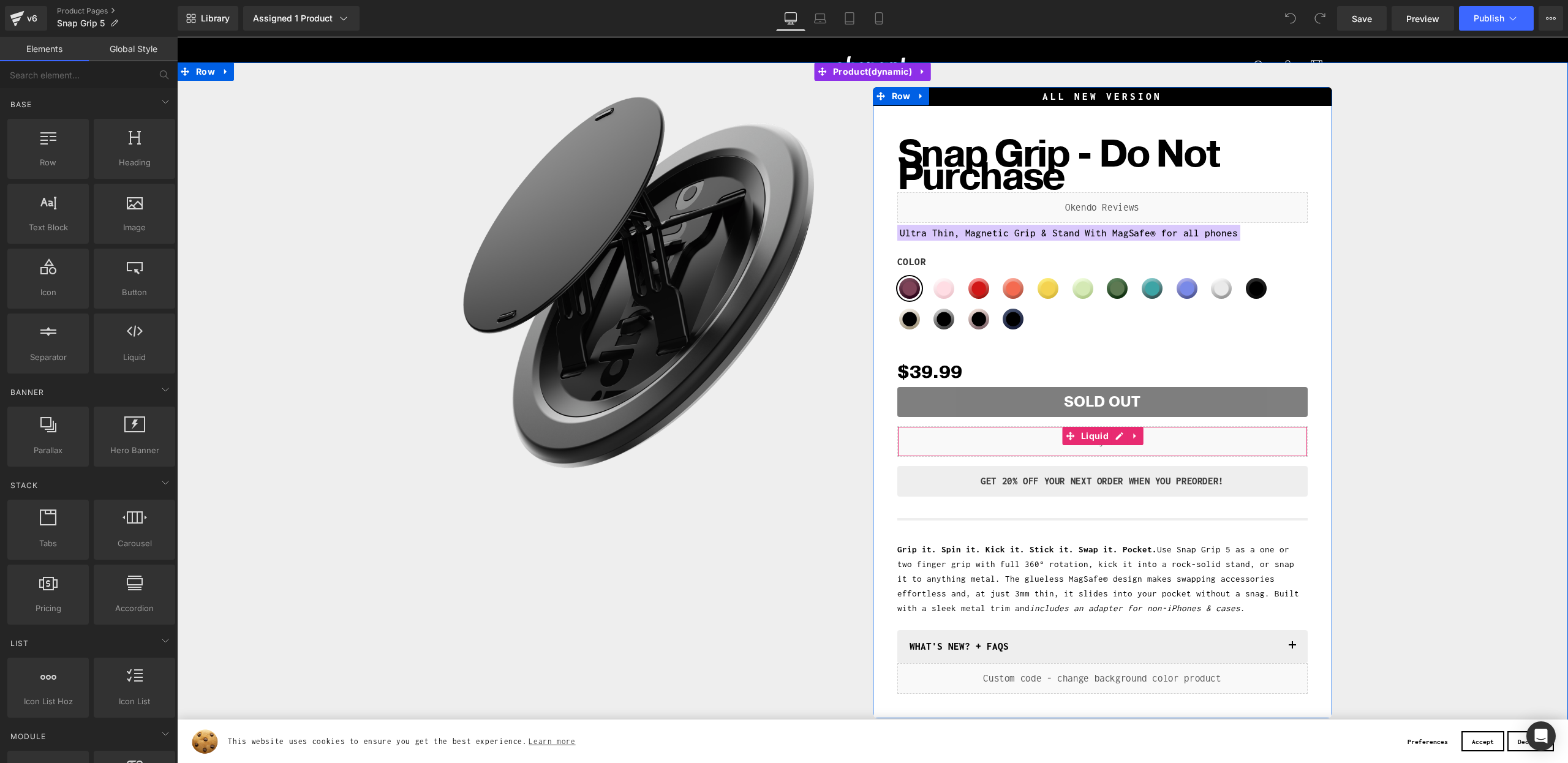
scroll to position [63, 0]
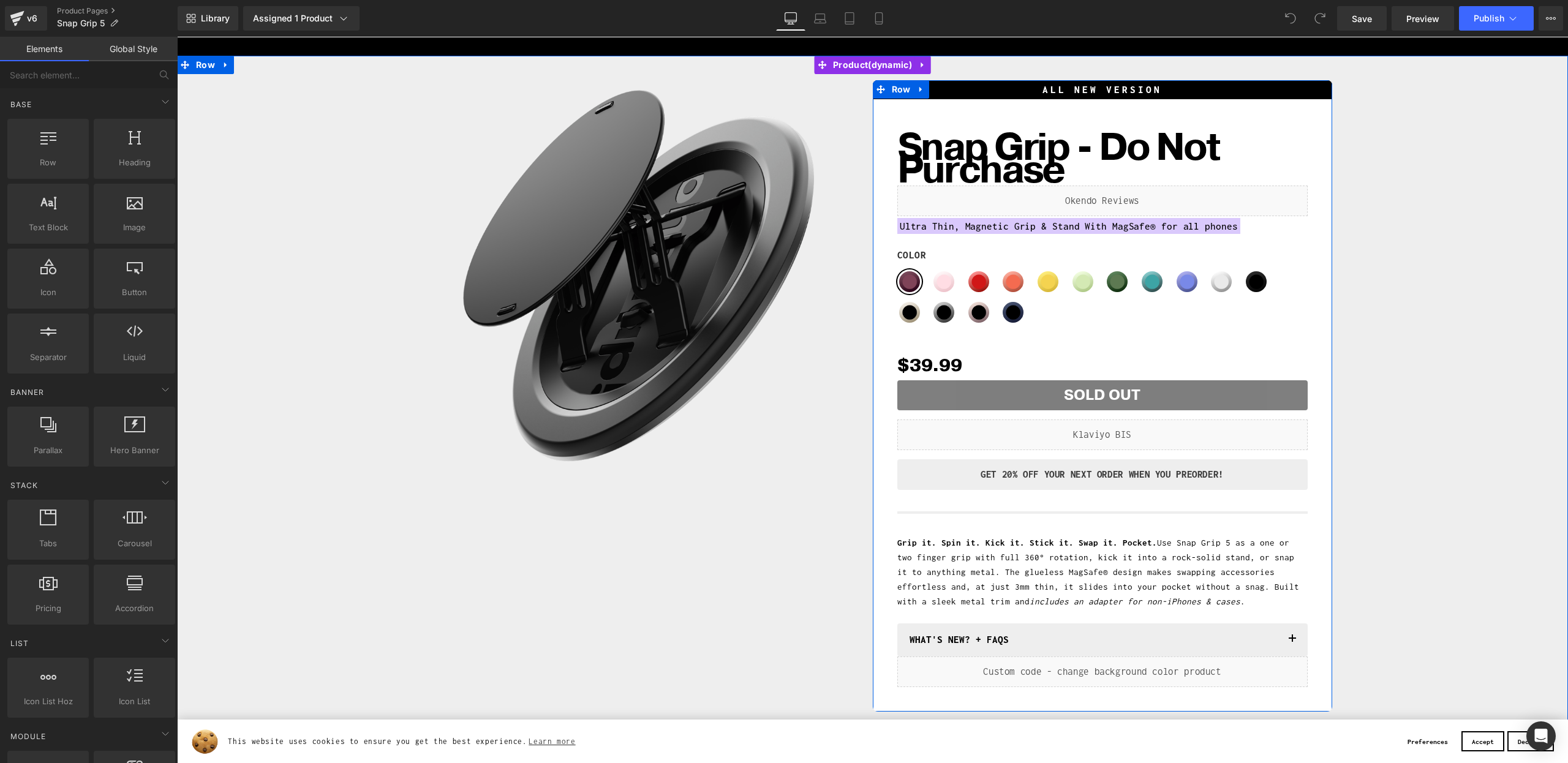
click at [1042, 478] on p "GET 20% Off YOUR NEXT ORDER WHEN YOU Preorder!" at bounding box center [1102, 474] width 392 height 18
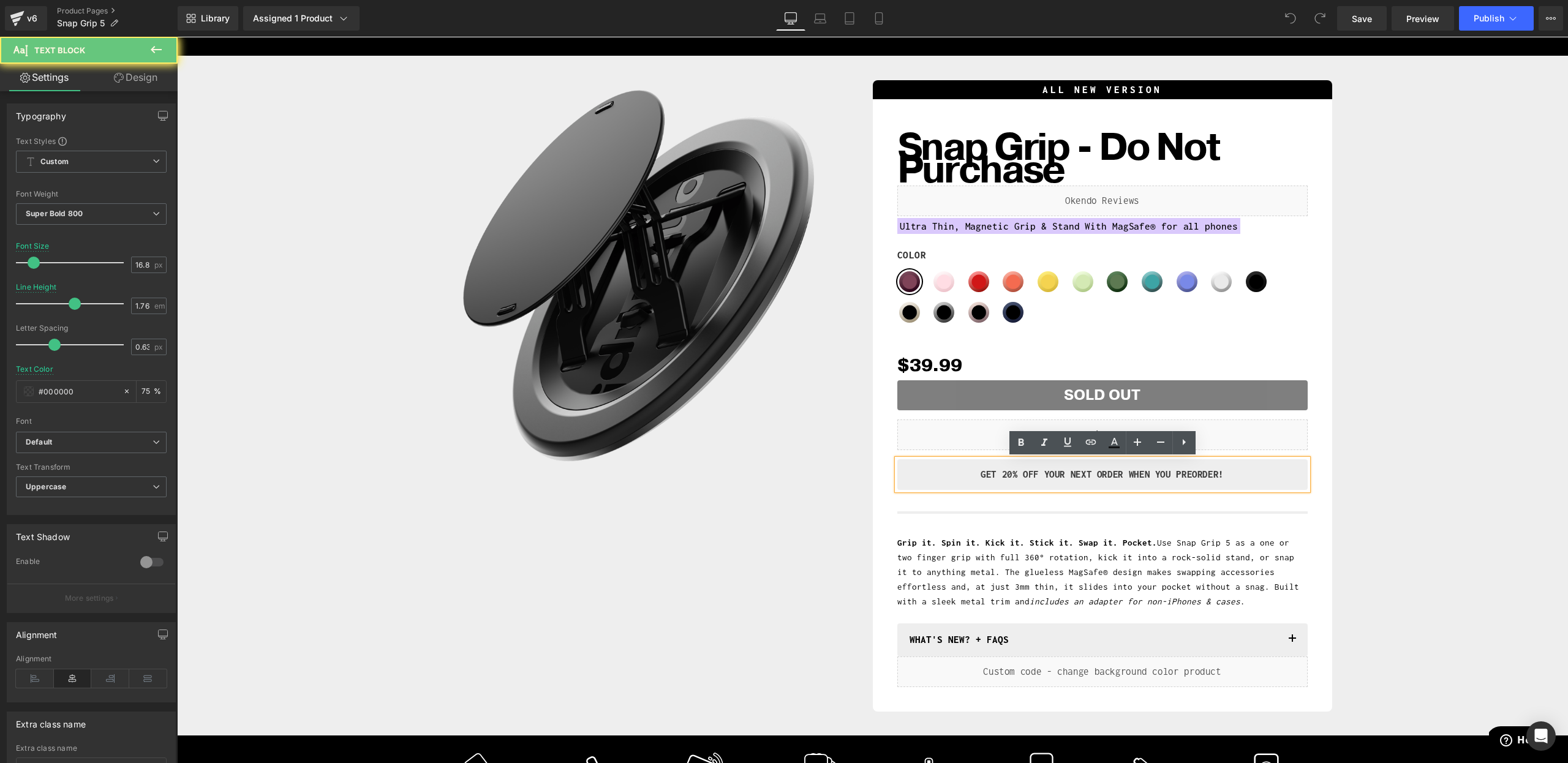
click at [981, 480] on p "GET 20% Off YOUR NEXT ORDER WHEN YOU Preorder!" at bounding box center [1102, 474] width 392 height 18
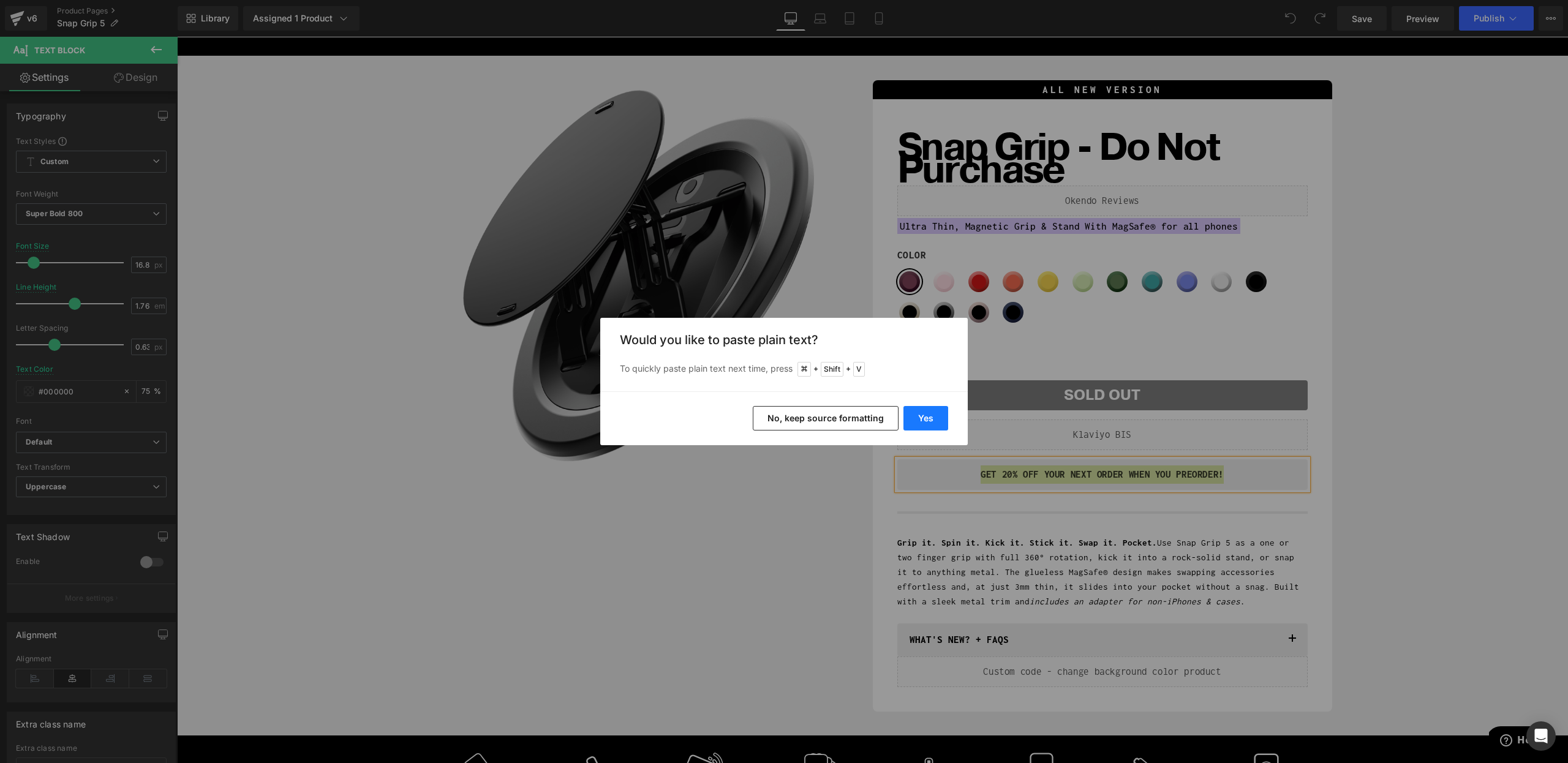
click at [931, 416] on button "Yes" at bounding box center [925, 418] width 45 height 24
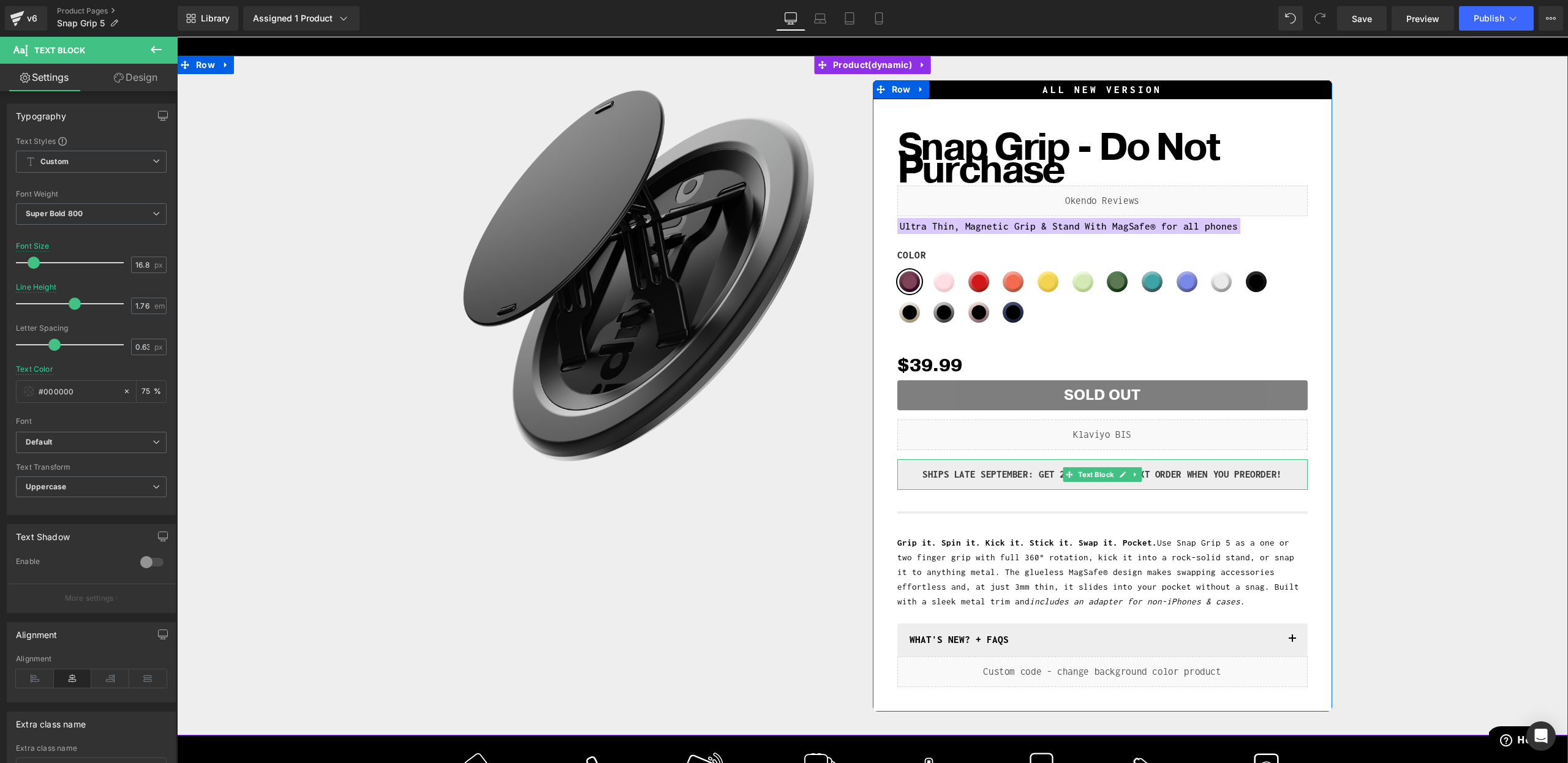
click at [955, 476] on p "SHIPS LATE SEPTEMBER: GET 20% Off YOUR NEXT ORDER WHEN YOU Preorder!" at bounding box center [1102, 474] width 392 height 18
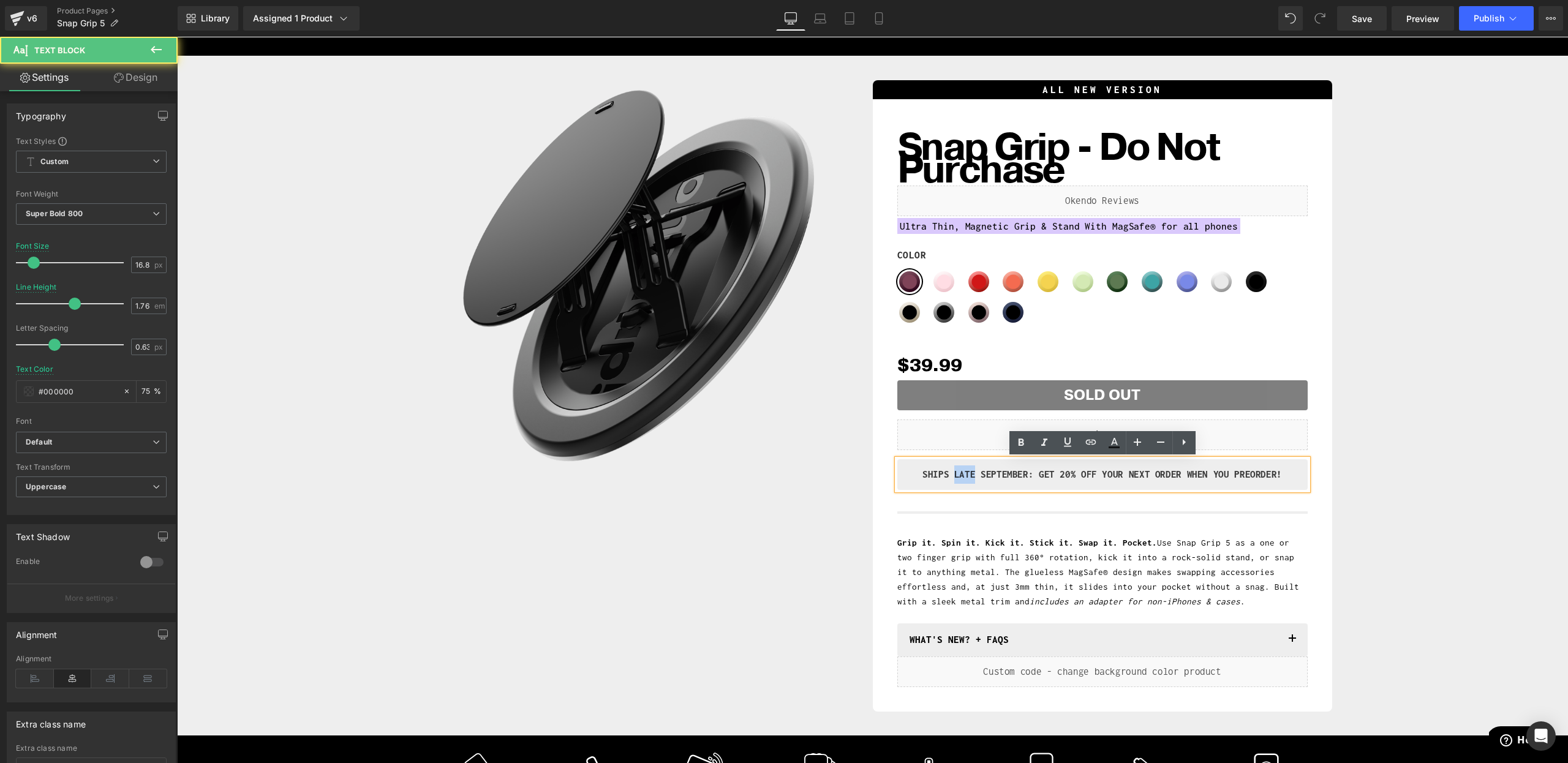
click at [955, 476] on p "SHIPS LATE SEPTEMBER: GET 20% Off YOUR NEXT ORDER WHEN YOU Preorder!" at bounding box center [1102, 474] width 392 height 18
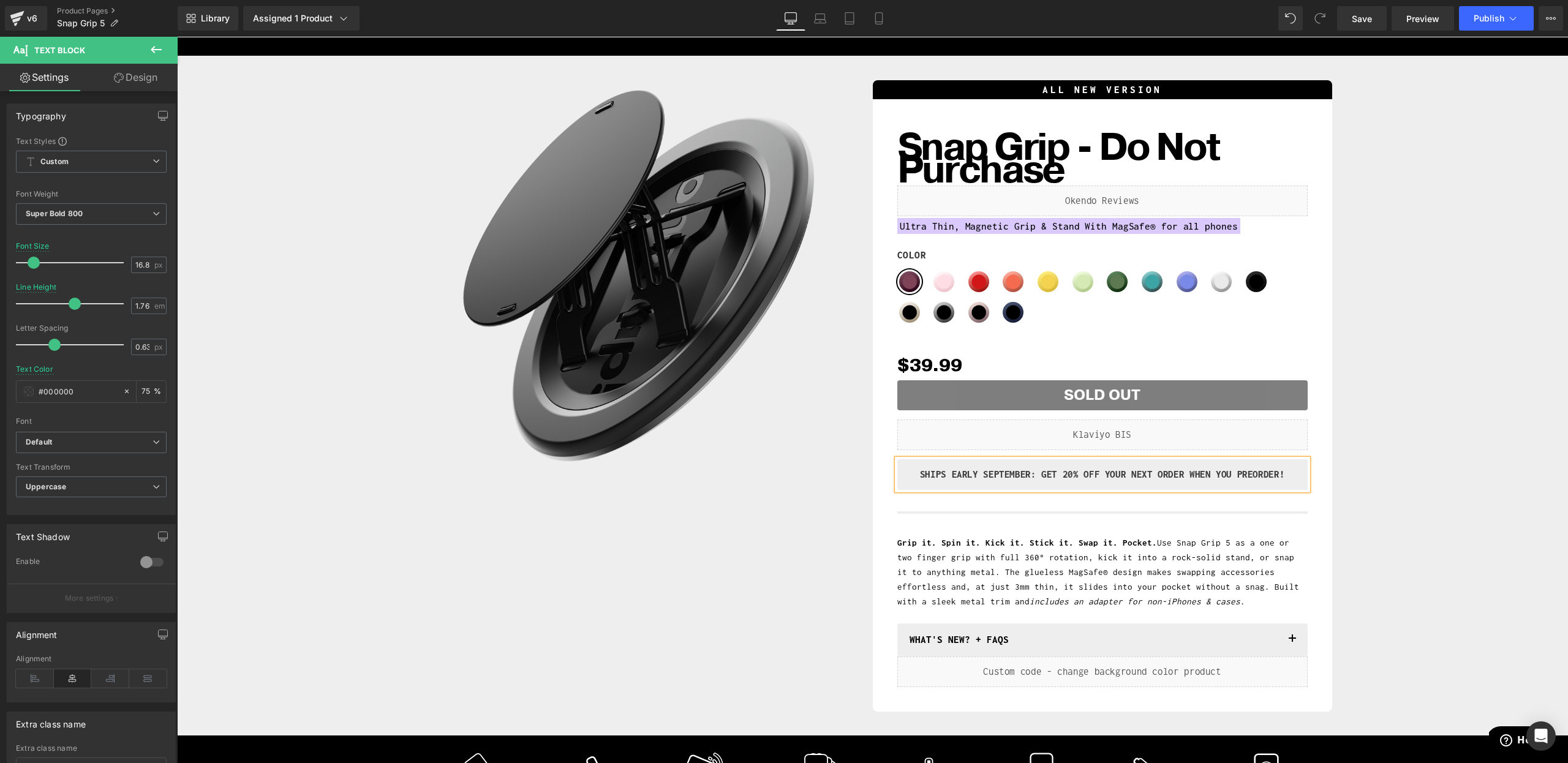
click at [1033, 483] on div "SHIPS EARLY SEPTEMBER: GET 20% Off YOUR NEXT ORDER WHEN YOU Preorder!" at bounding box center [1102, 475] width 410 height 31
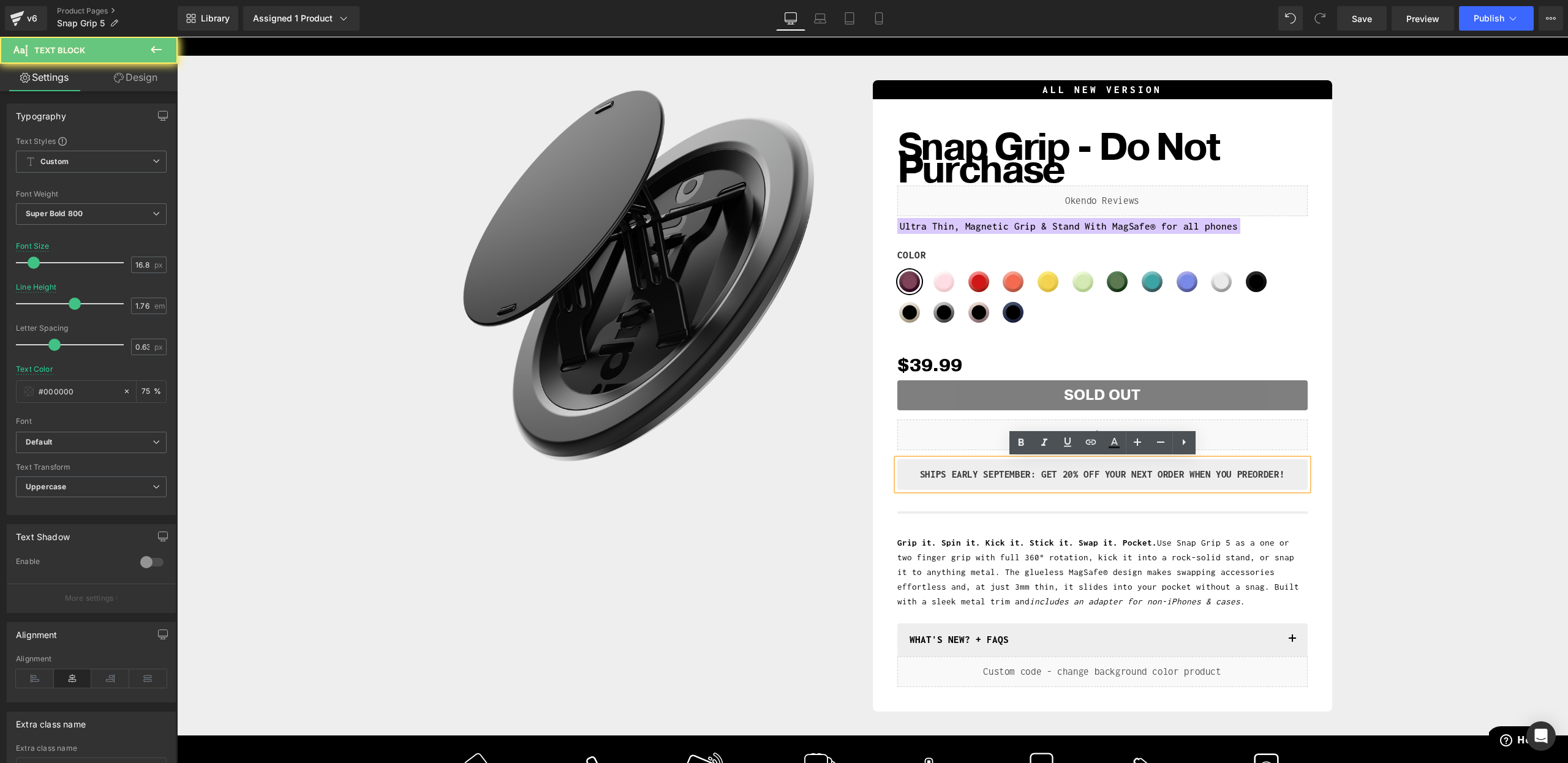
click at [1009, 477] on p "SHIPS EARLY SEPTEMBER: GET 20% Off YOUR NEXT ORDER WHEN YOU Preorder!" at bounding box center [1102, 474] width 392 height 18
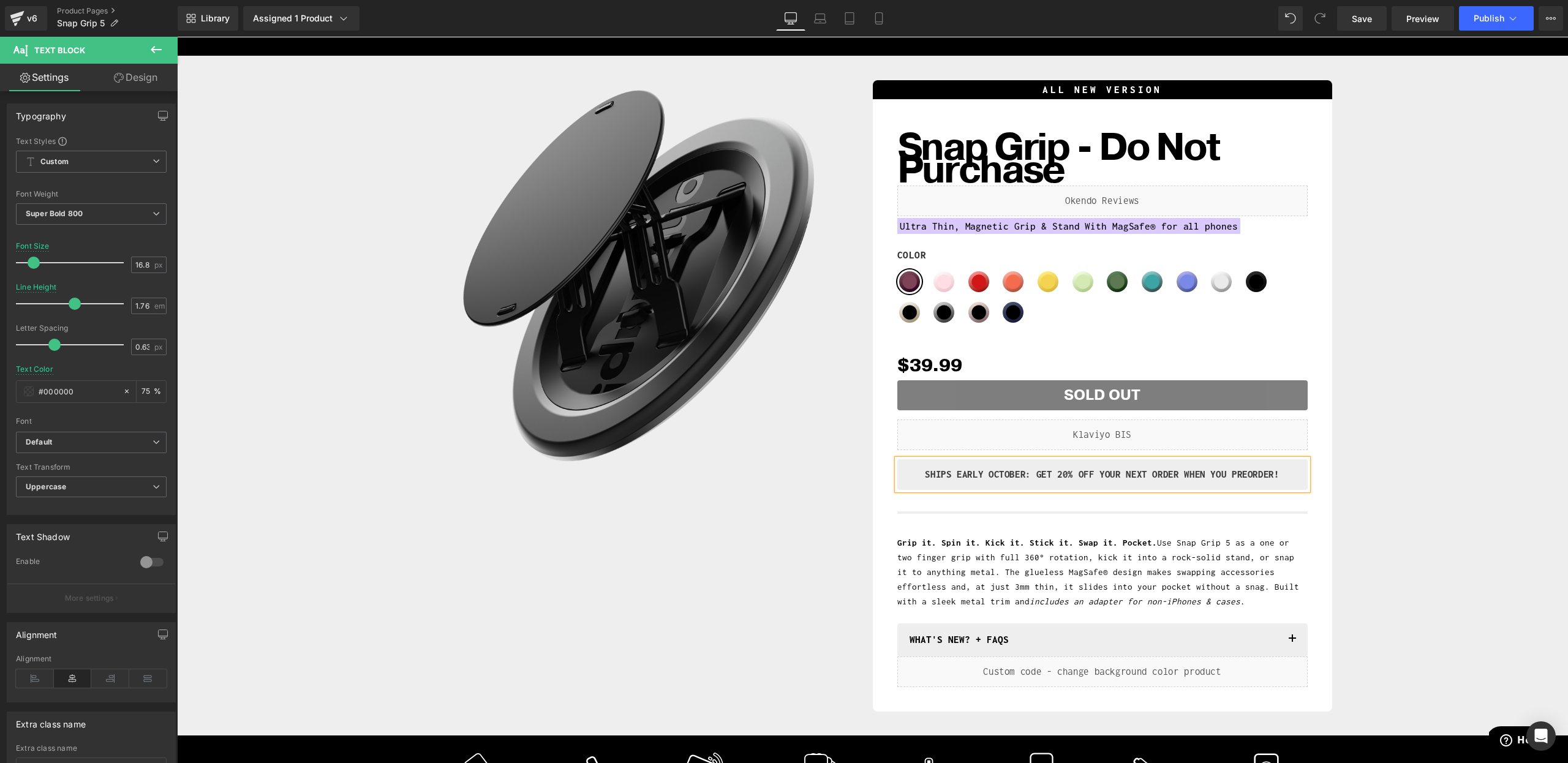
click at [1467, 552] on div "Sale Off (P) Image Row ALL NEW VERSION Heading Snap Grip - Do Not Purchase (P) …" at bounding box center [872, 392] width 1379 height 638
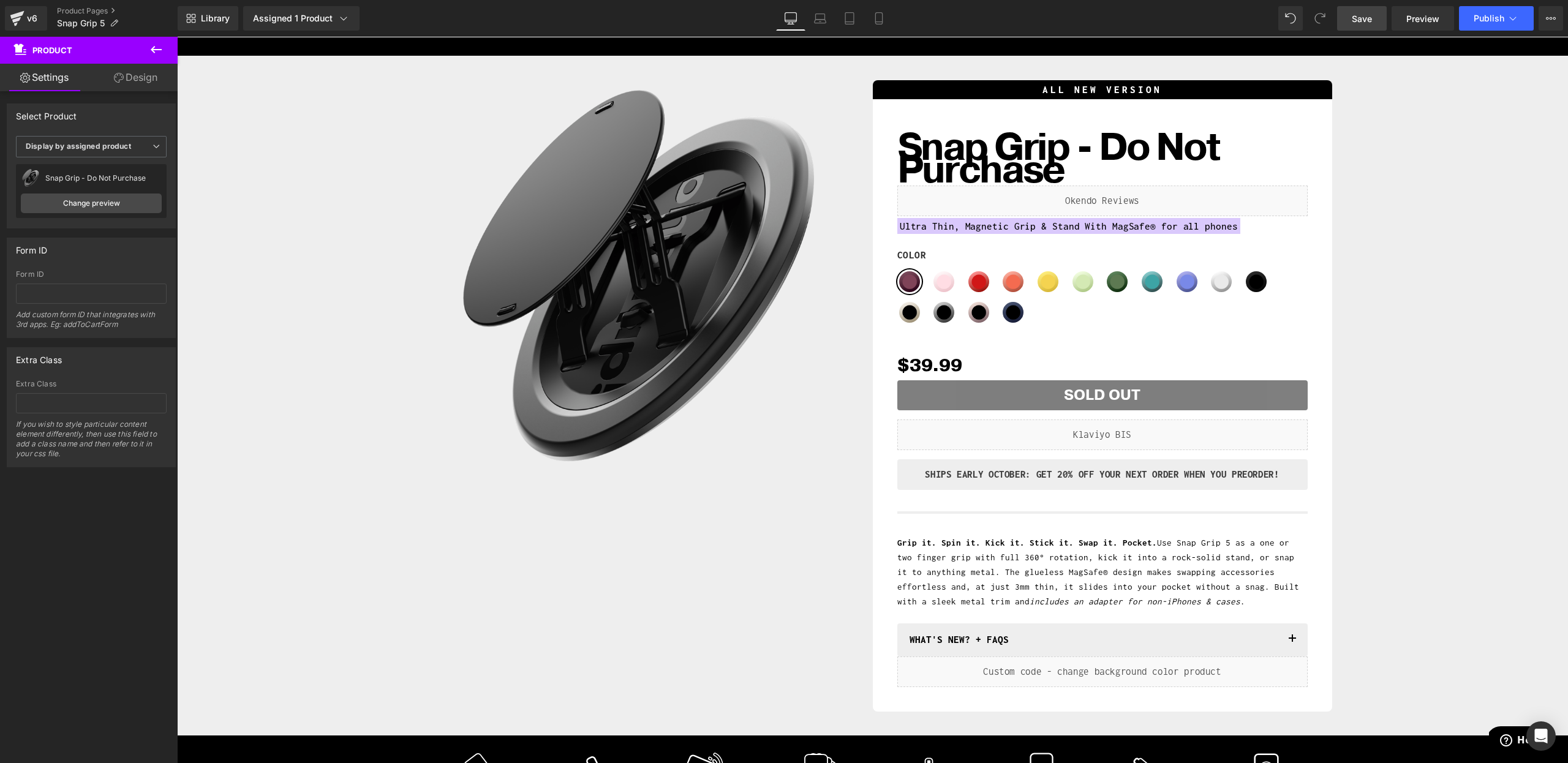
click at [1357, 11] on link "Save" at bounding box center [1361, 18] width 50 height 24
click at [1460, 19] on button "Publish" at bounding box center [1496, 18] width 75 height 24
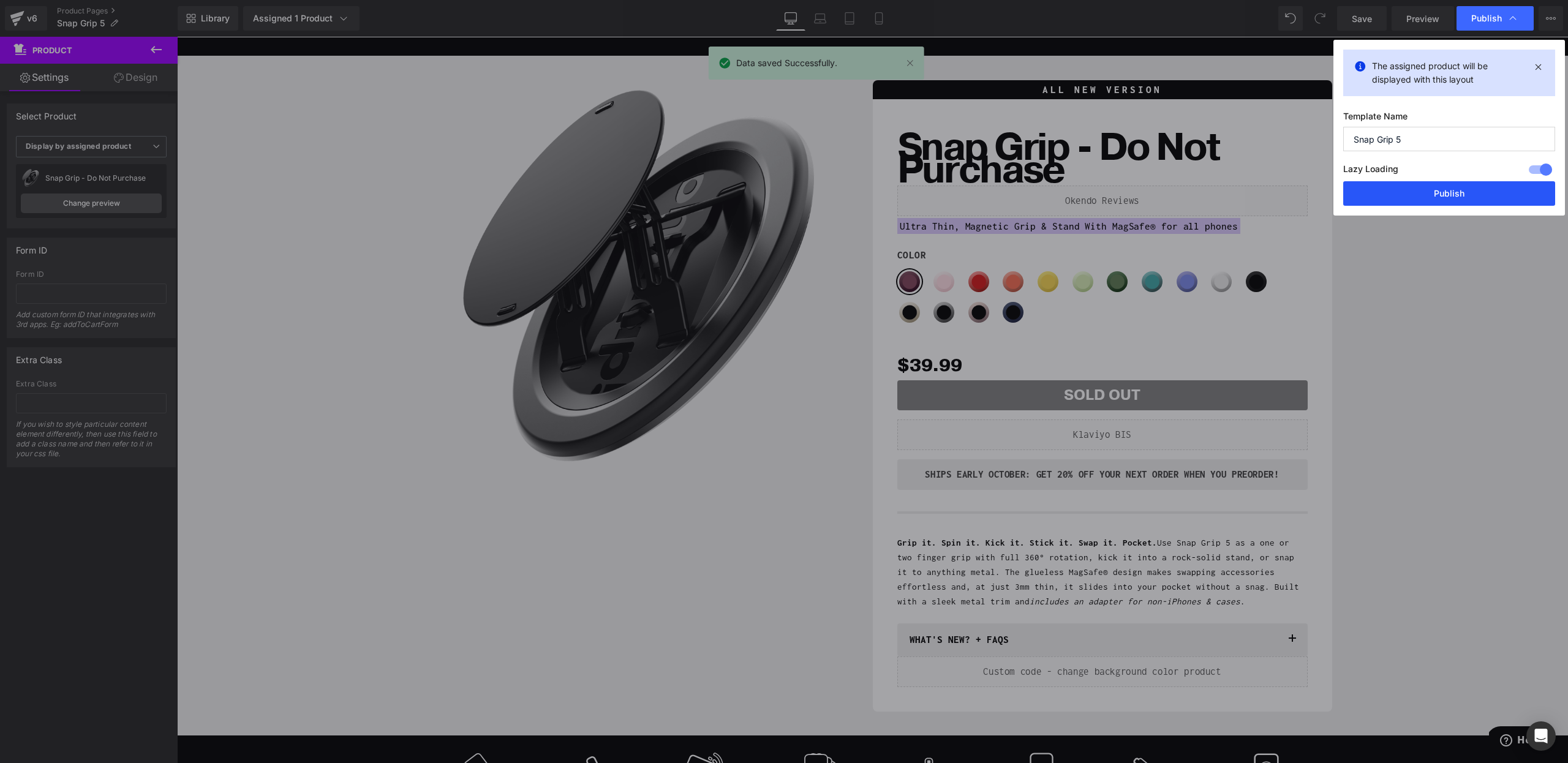
drag, startPoint x: 1452, startPoint y: 190, endPoint x: 1077, endPoint y: 261, distance: 381.7
click at [1452, 190] on button "Publish" at bounding box center [1449, 193] width 212 height 24
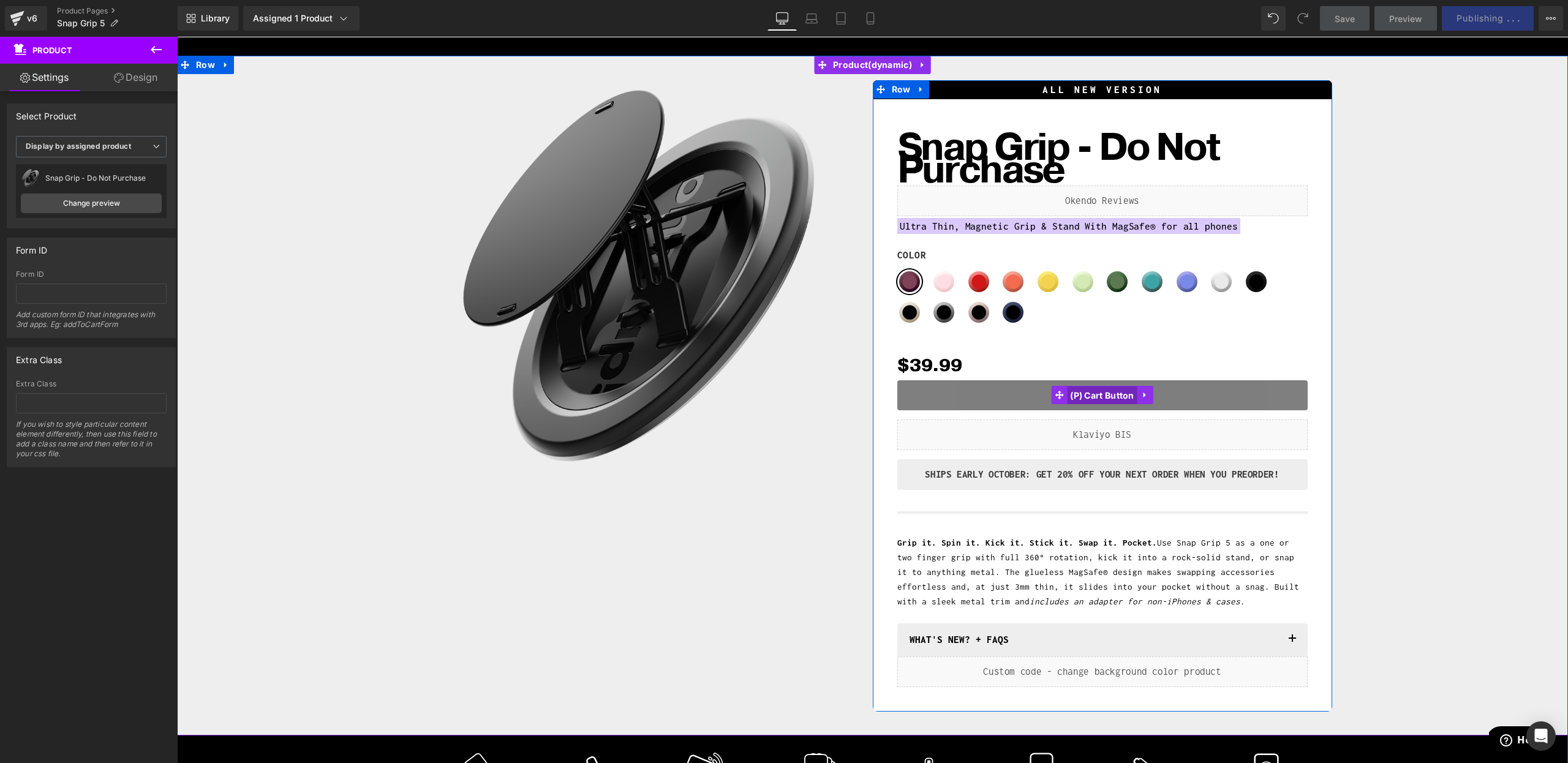
click at [1103, 399] on span "(P) Cart Button" at bounding box center [1102, 395] width 70 height 18
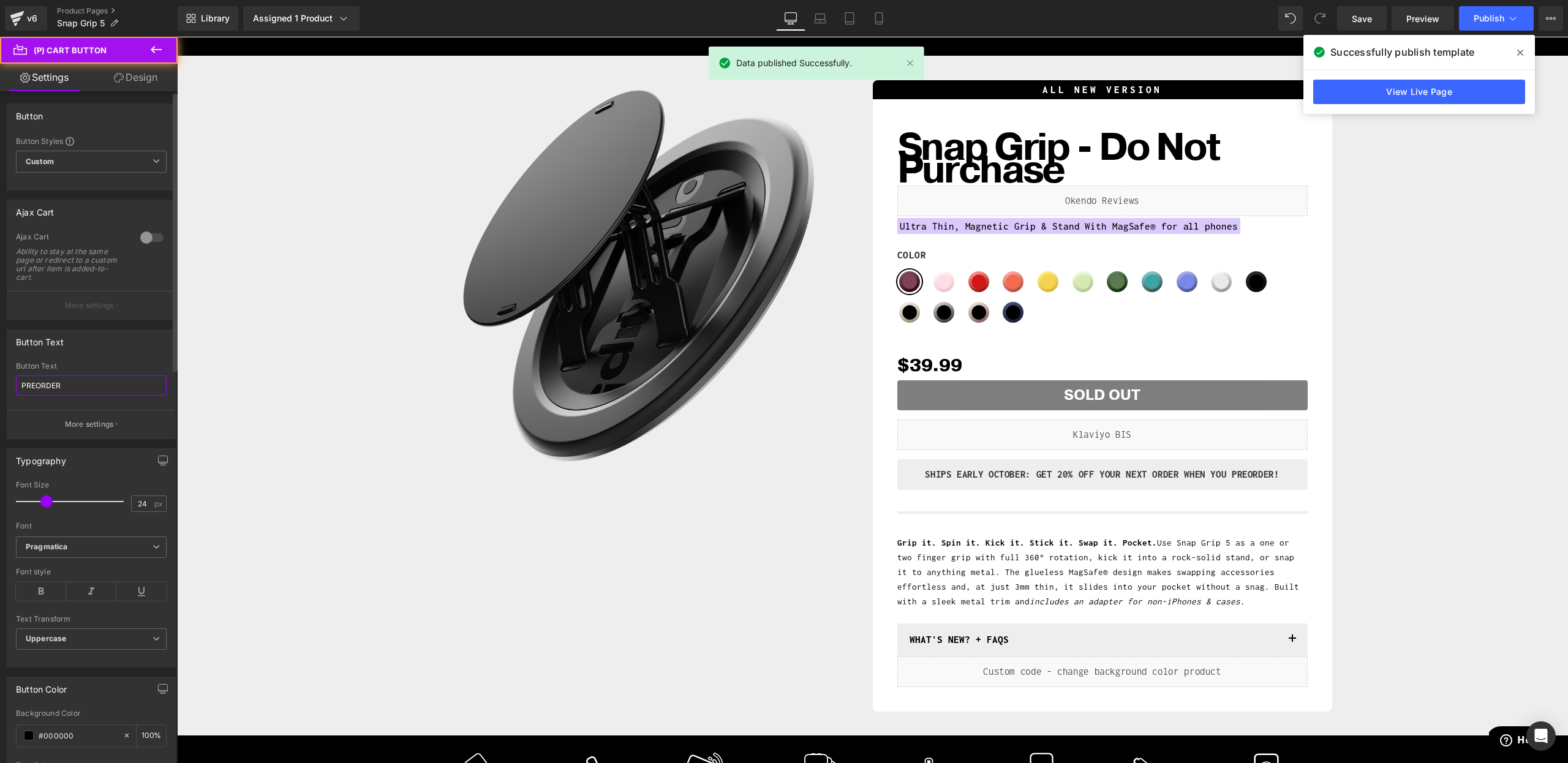
click at [97, 382] on input "PREORDER" at bounding box center [91, 386] width 150 height 20
type input "ADD TO CART"
click at [1146, 529] on div "ALL NEW VERSION Heading Snap Grip - Do Not Purchase (P) Title Liquid Ultra Thin…" at bounding box center [1102, 384] width 410 height 607
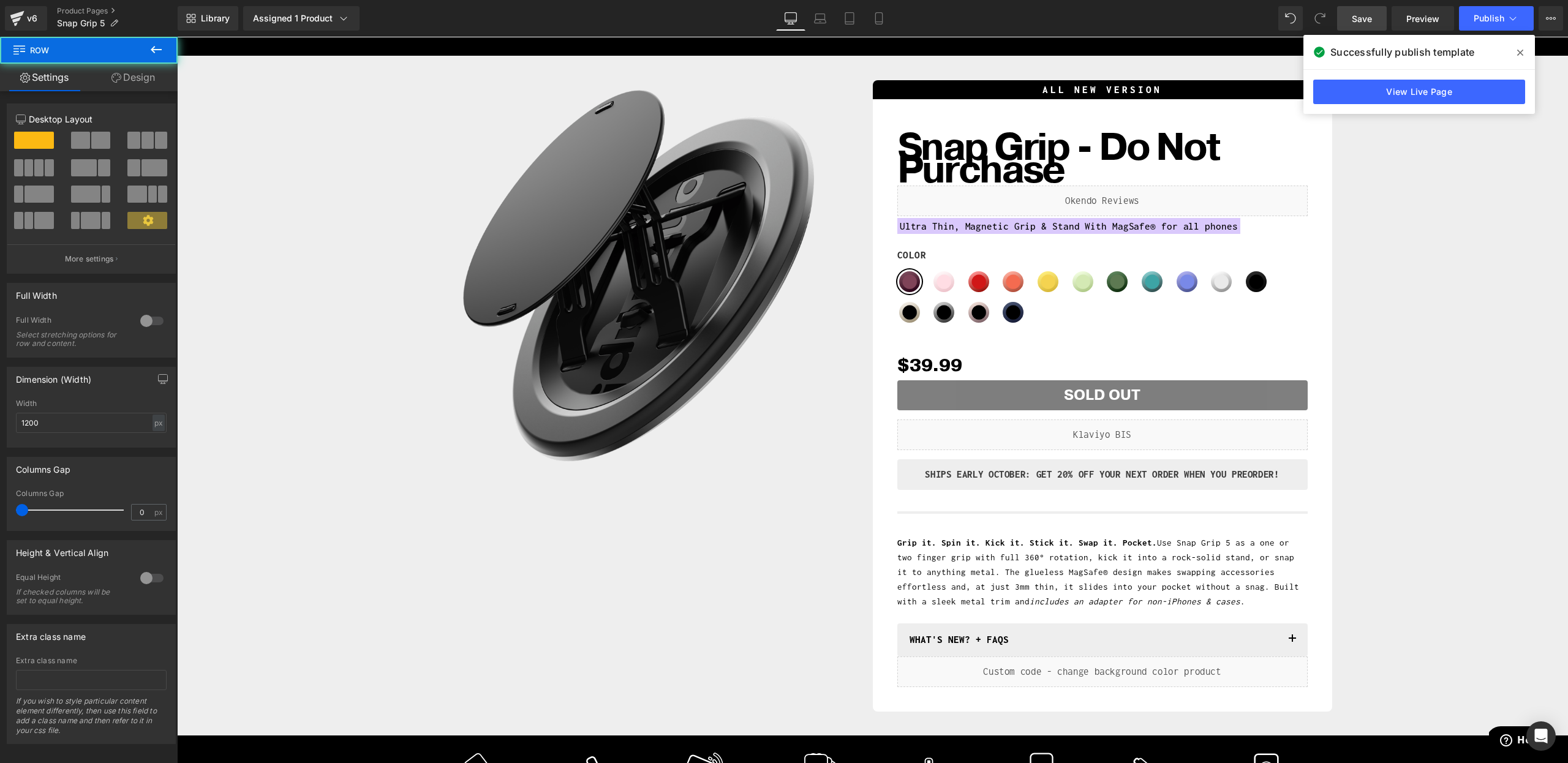
click at [1362, 23] on span "Save" at bounding box center [1362, 19] width 20 height 13
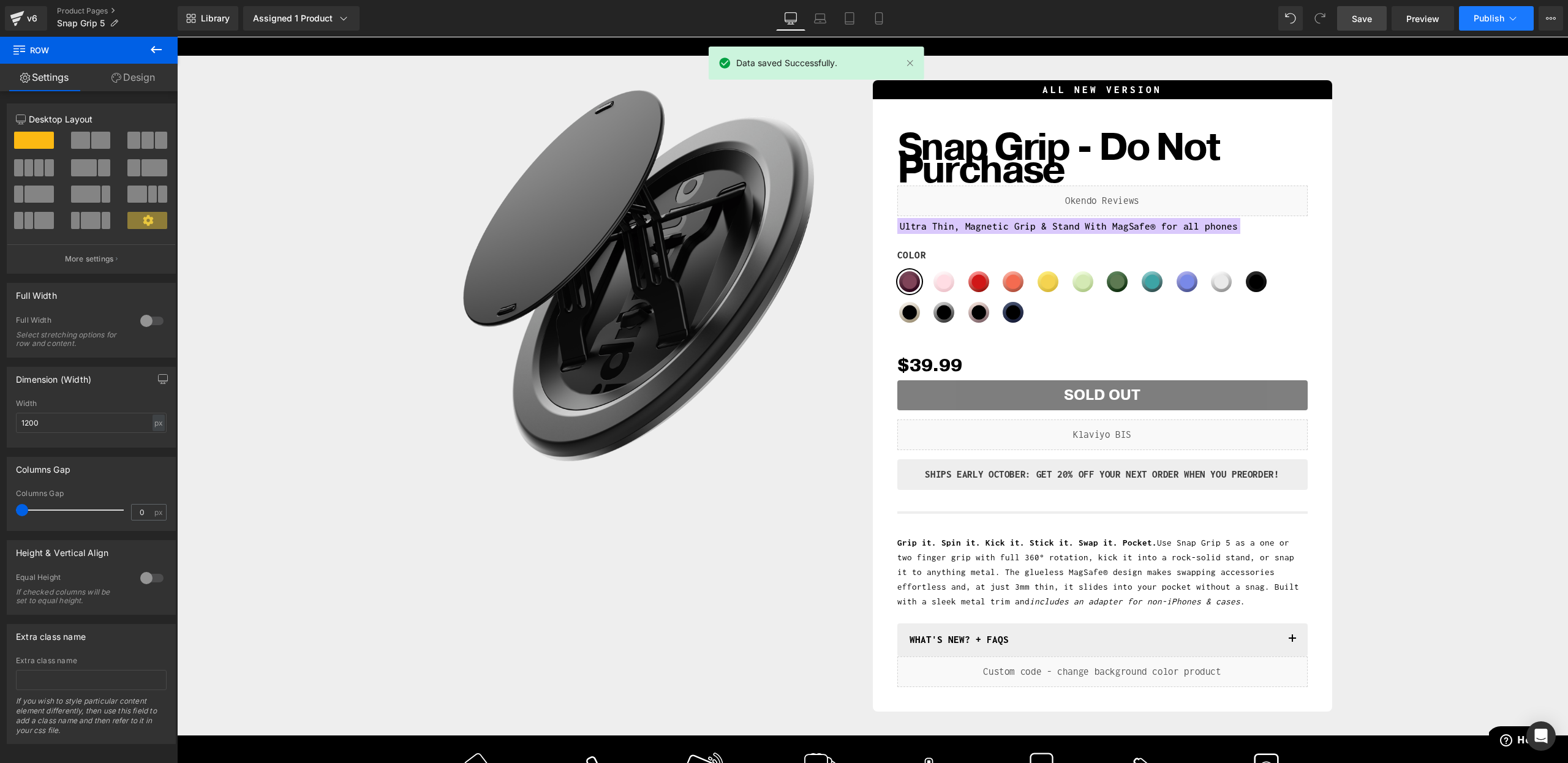
click at [1476, 16] on span "Publish" at bounding box center [1488, 18] width 31 height 10
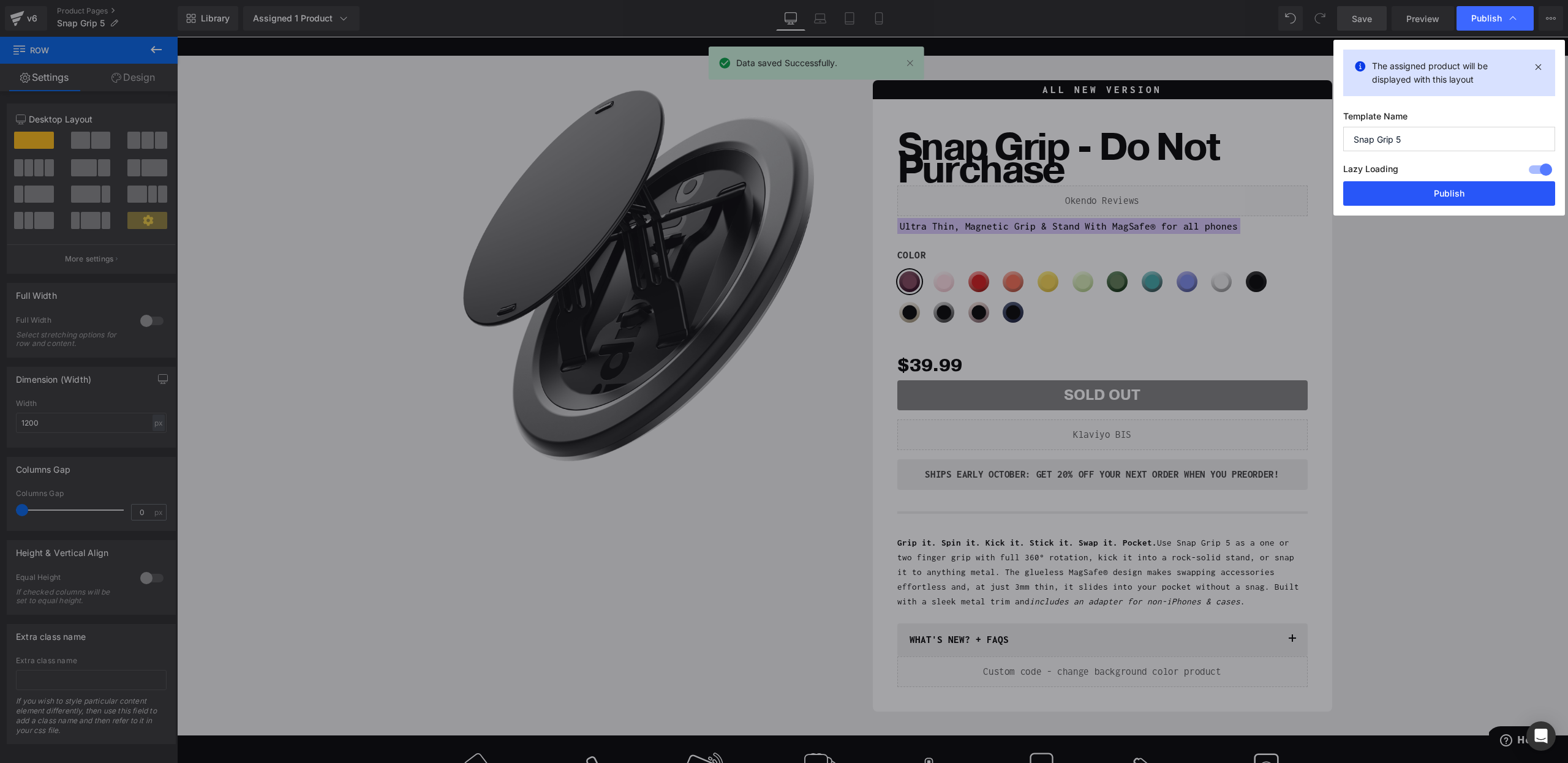
click at [1423, 186] on button "Publish" at bounding box center [1449, 193] width 212 height 24
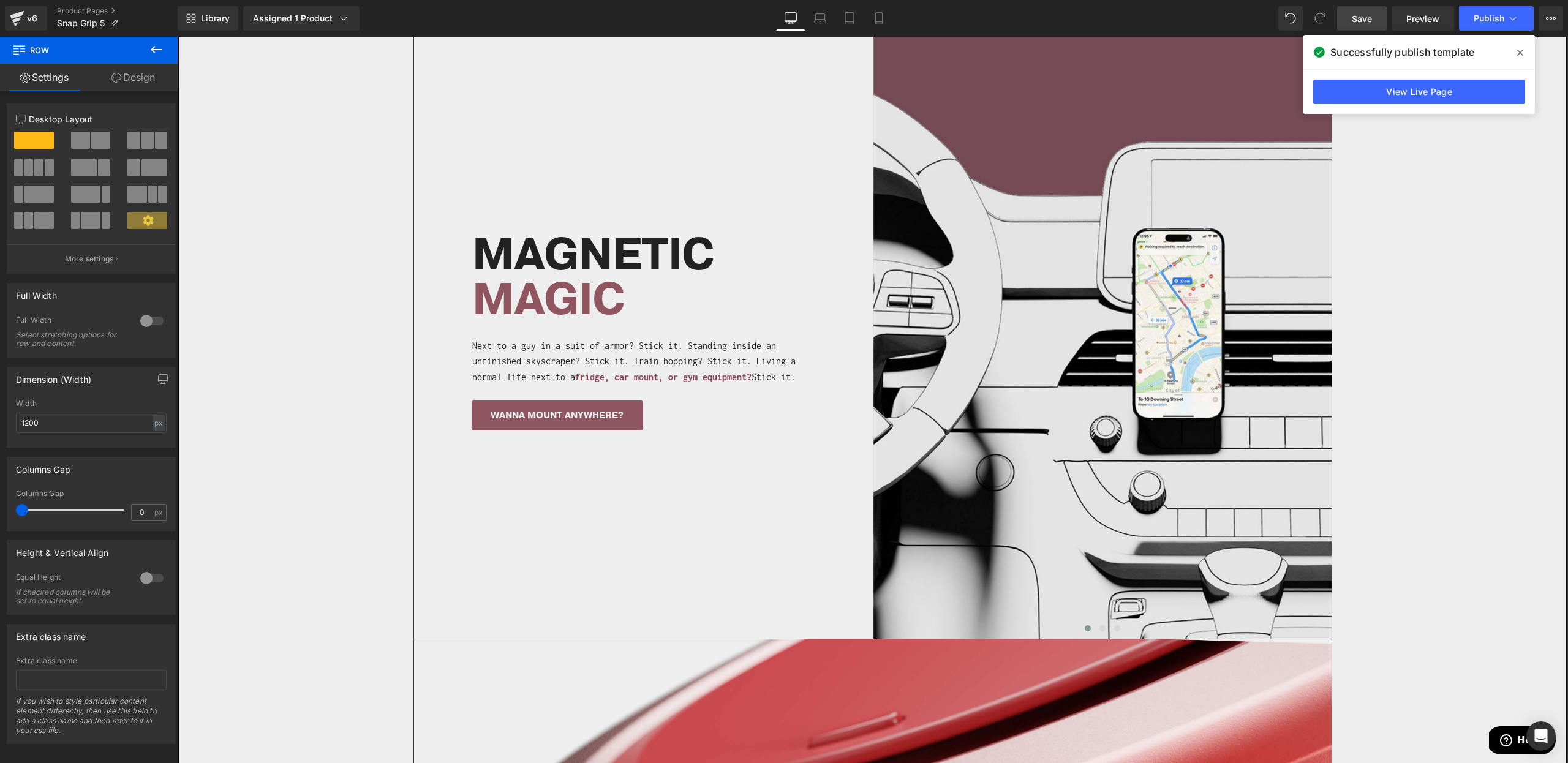
scroll to position [971, 0]
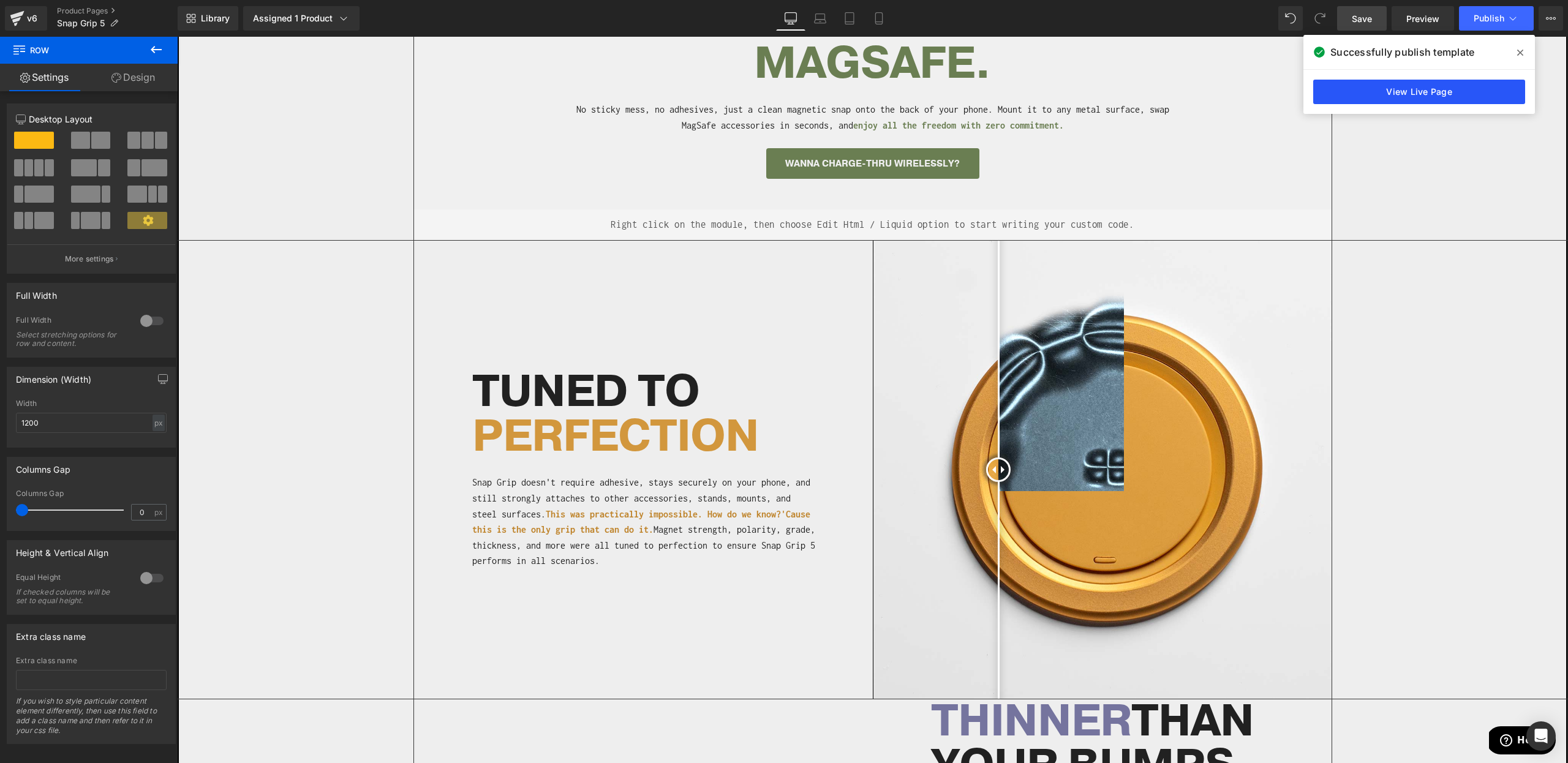
click at [1404, 90] on link "View Live Page" at bounding box center [1419, 92] width 212 height 24
click at [74, 13] on link "Product Pages" at bounding box center [117, 11] width 120 height 10
